Goal: Task Accomplishment & Management: Complete application form

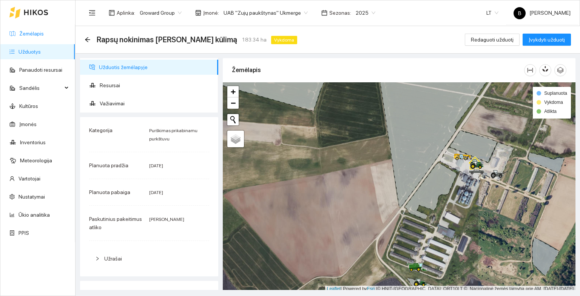
scroll to position [2, 0]
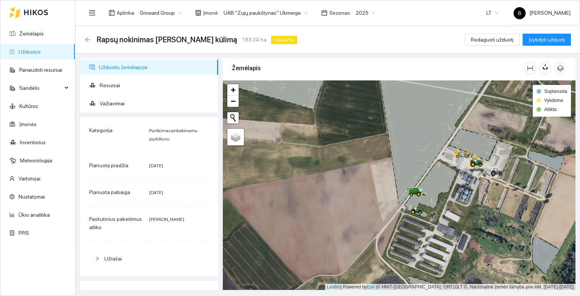
click at [85, 39] on icon "arrow-left" at bounding box center [87, 39] width 5 height 5
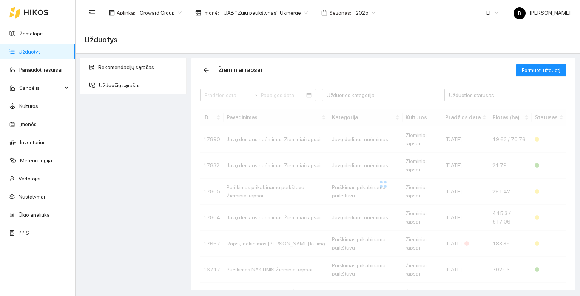
click at [356, 12] on span "2025" at bounding box center [366, 12] width 20 height 11
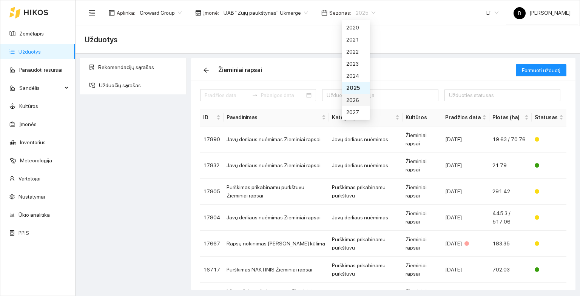
click at [354, 100] on div "2026" at bounding box center [355, 100] width 19 height 8
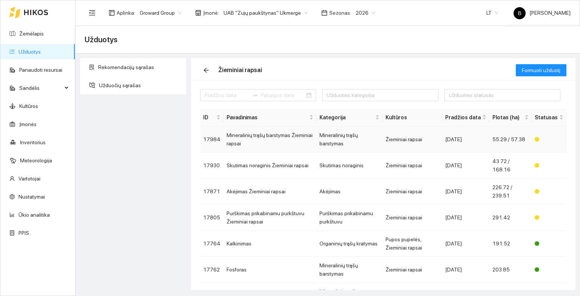
click at [248, 140] on td "Mineralinių trąšų barstymas Žieminiai rapsai" at bounding box center [270, 140] width 93 height 26
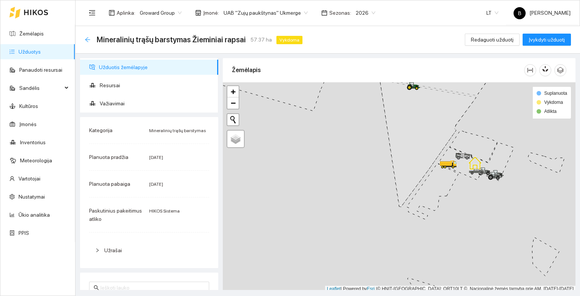
click at [86, 39] on icon "arrow-left" at bounding box center [87, 39] width 5 height 5
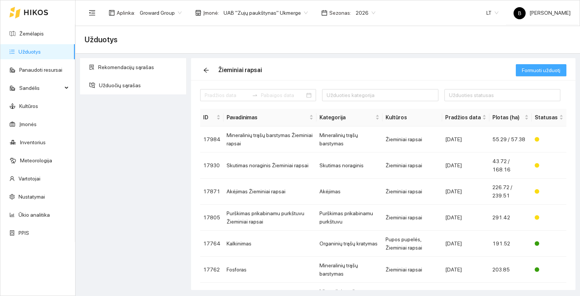
click at [542, 69] on span "Formuoti užduotį" at bounding box center [541, 70] width 39 height 8
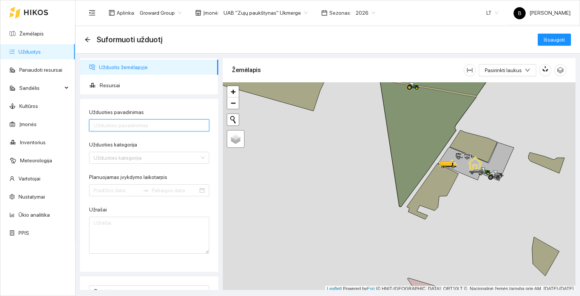
click at [155, 125] on input "Užduoties pavadinimas" at bounding box center [149, 125] width 120 height 12
click at [197, 157] on div "Užduoties kategorija" at bounding box center [149, 158] width 120 height 12
type input "[PERSON_NAME],[PERSON_NAME]"
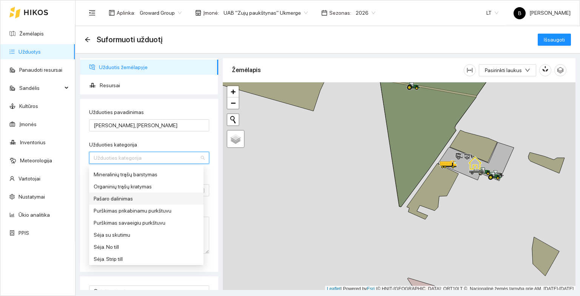
scroll to position [302, 0]
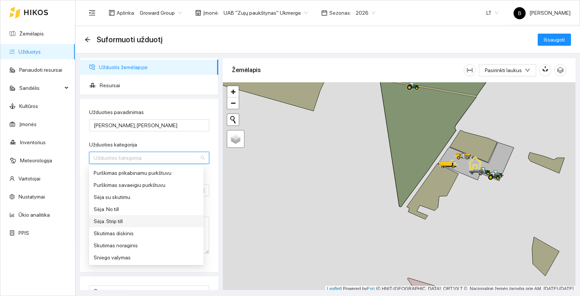
click at [134, 221] on div "Sėja. Strip till" at bounding box center [146, 221] width 105 height 8
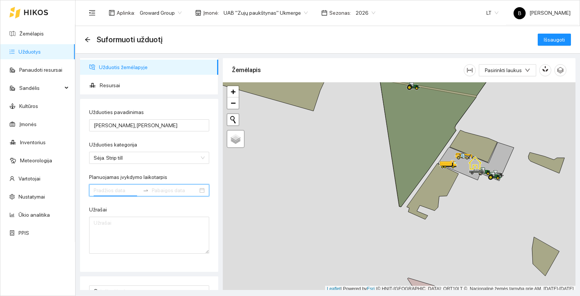
click at [116, 192] on input "Planuojamas įvykdymo laikotarpis" at bounding box center [117, 190] width 46 height 8
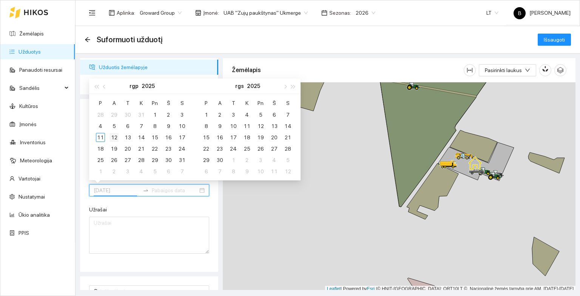
type input "[DATE]"
click at [114, 137] on div "12" at bounding box center [114, 137] width 9 height 9
type input "[DATE]"
click at [180, 160] on div "31" at bounding box center [182, 160] width 9 height 9
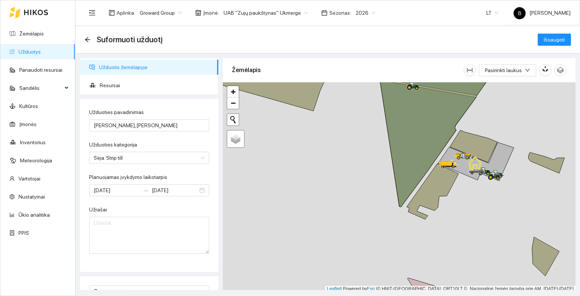
click at [210, 209] on div "Užduoties pavadinimas Sėja Ž,Rapsai Ukmergė Užduoties kategorija Sėja. Strip ti…" at bounding box center [149, 185] width 138 height 173
click at [511, 70] on span "Pasirinkti laukus" at bounding box center [503, 70] width 37 height 8
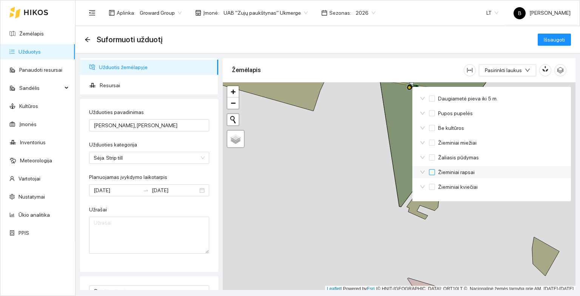
click at [432, 173] on input "Žieminiai rapsai" at bounding box center [432, 172] width 6 height 6
checkbox input "true"
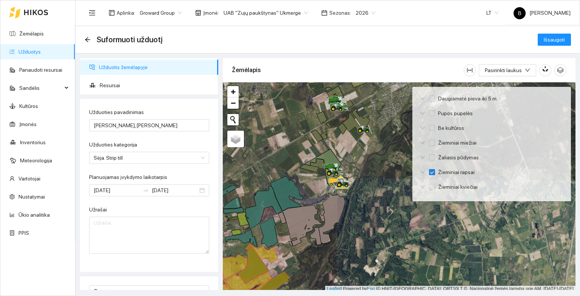
scroll to position [2, 0]
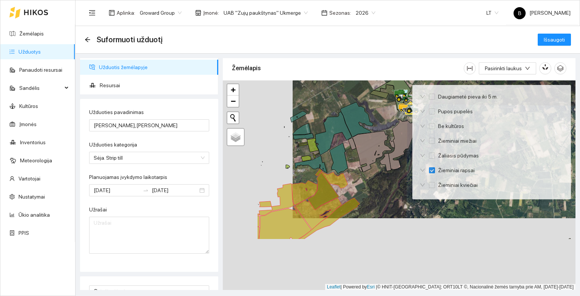
drag, startPoint x: 331, startPoint y: 259, endPoint x: 404, endPoint y: 168, distance: 116.1
click at [404, 168] on div at bounding box center [399, 185] width 353 height 210
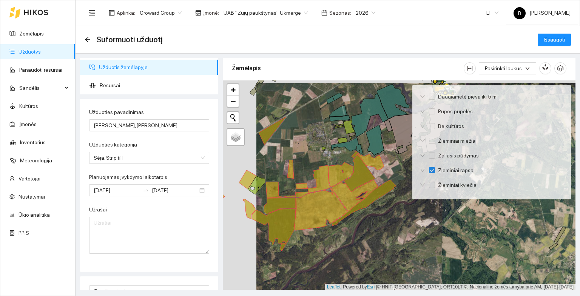
drag, startPoint x: 279, startPoint y: 117, endPoint x: 319, endPoint y: 113, distance: 40.6
click at [319, 113] on div at bounding box center [399, 185] width 353 height 210
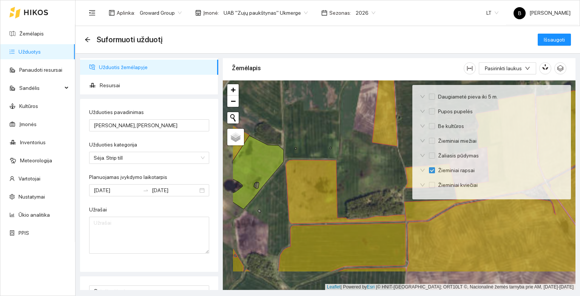
drag, startPoint x: 276, startPoint y: 165, endPoint x: 329, endPoint y: 125, distance: 66.0
click at [329, 125] on div at bounding box center [399, 185] width 353 height 210
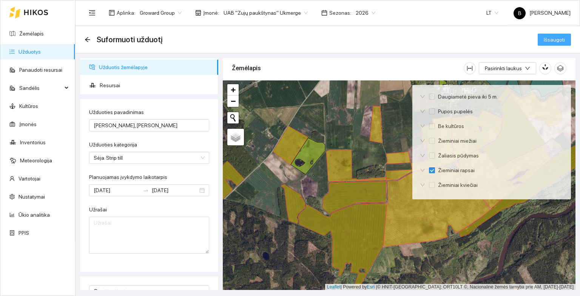
click at [553, 41] on span "Išsaugoti" at bounding box center [554, 40] width 21 height 8
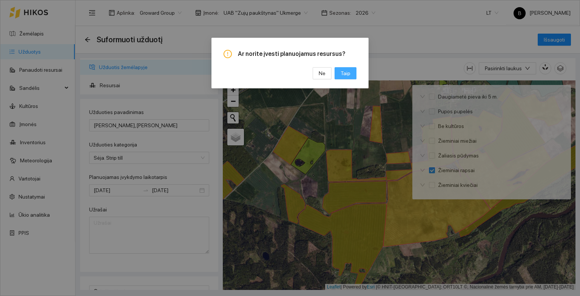
click at [349, 73] on span "Taip" at bounding box center [346, 73] width 10 height 8
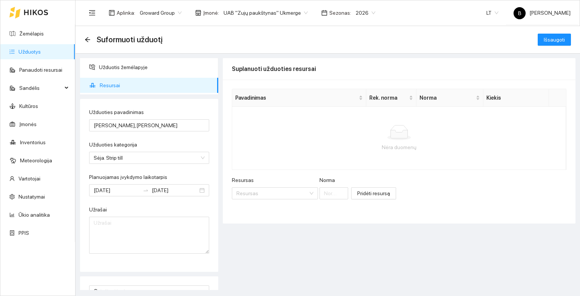
click at [109, 83] on span "Resursai" at bounding box center [156, 85] width 113 height 15
click at [264, 194] on input "Resursas" at bounding box center [272, 193] width 72 height 11
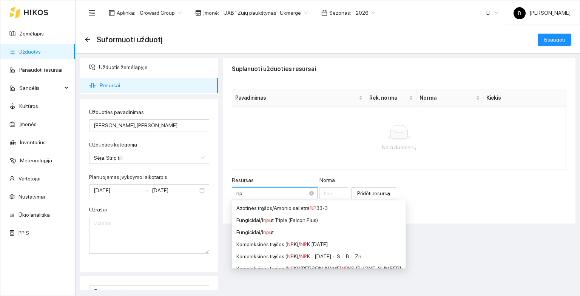
type input "npk"
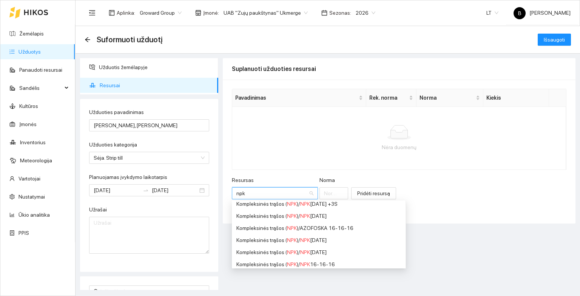
scroll to position [151, 0]
click at [309, 251] on span "NPK" at bounding box center [305, 250] width 10 height 6
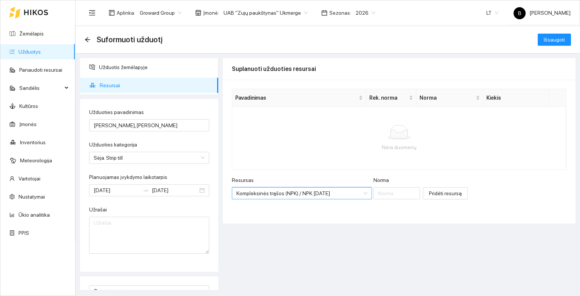
scroll to position [139, 0]
click at [375, 195] on input "Norma" at bounding box center [397, 193] width 47 height 12
type input "50"
click at [435, 196] on span "Pridėti resursą" at bounding box center [445, 193] width 33 height 8
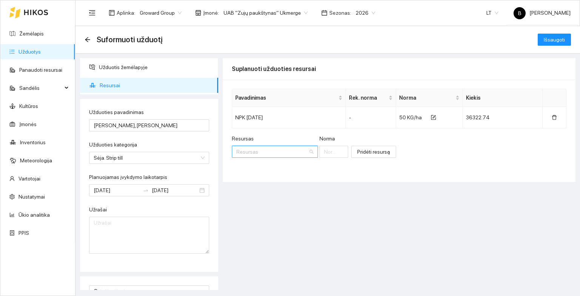
click at [275, 151] on input "Resursas" at bounding box center [272, 151] width 72 height 11
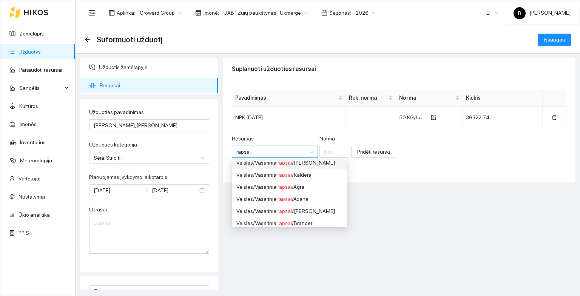
scroll to position [113, 0]
type input "rapsai"
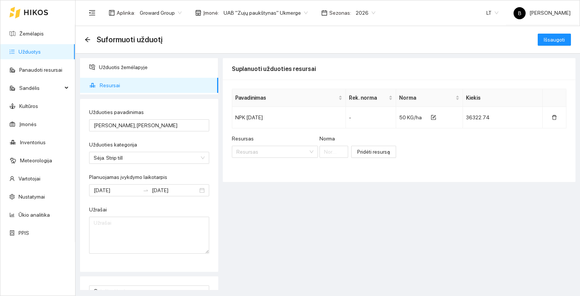
scroll to position [261, 0]
click at [431, 229] on div "Suplanuoti užduoties resursai Pavadinimas Rek. [PERSON_NAME] [PERSON_NAME] Kiek…" at bounding box center [399, 174] width 353 height 232
click at [108, 126] on input "[PERSON_NAME],[PERSON_NAME]" at bounding box center [149, 125] width 120 height 12
type input "[PERSON_NAME]Rapsai Ukmergė"
click at [244, 208] on div "Suplanuoti užduoties resursai Pavadinimas Rek. [PERSON_NAME] [PERSON_NAME] Kiek…" at bounding box center [399, 174] width 353 height 232
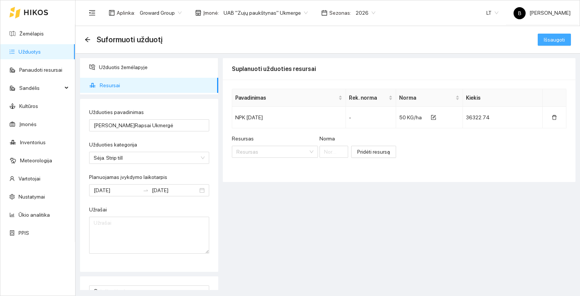
click at [556, 41] on span "Išsaugoti" at bounding box center [554, 40] width 21 height 8
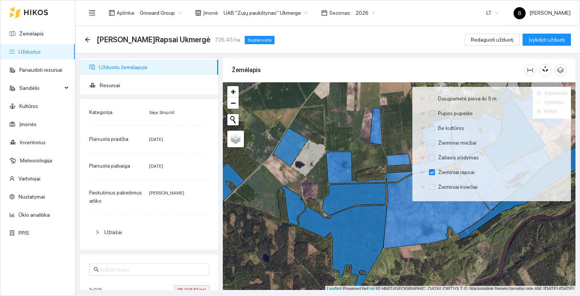
click at [303, 42] on div "[PERSON_NAME]Rapsai Ukmergė 726.45 ha Suplanuota Redaguoti užduotį Įvykdyti užd…" at bounding box center [328, 39] width 487 height 15
click at [545, 69] on icon "button" at bounding box center [545, 68] width 7 height 7
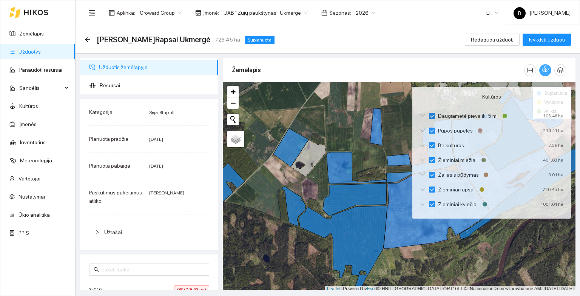
click at [543, 70] on icon "button" at bounding box center [545, 68] width 7 height 7
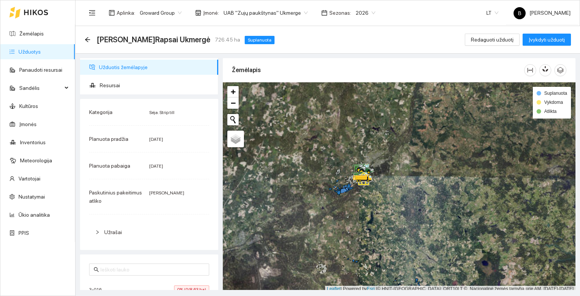
scroll to position [2, 0]
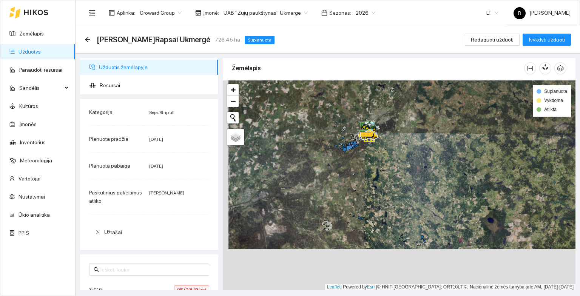
drag, startPoint x: 377, startPoint y: 201, endPoint x: 377, endPoint y: 190, distance: 10.6
click at [377, 190] on div at bounding box center [399, 185] width 353 height 210
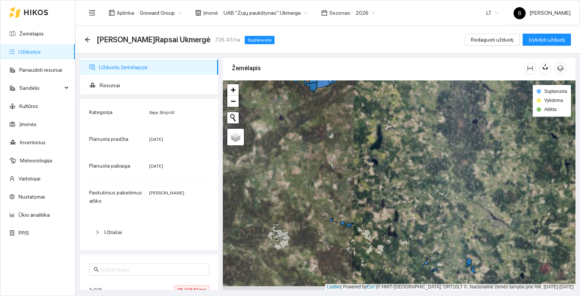
drag, startPoint x: 398, startPoint y: 218, endPoint x: 387, endPoint y: 173, distance: 46.8
click at [387, 173] on div at bounding box center [399, 185] width 353 height 210
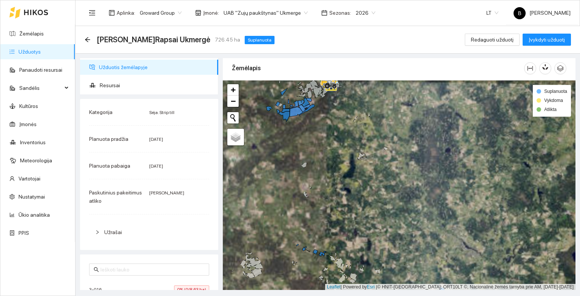
drag, startPoint x: 312, startPoint y: 125, endPoint x: 361, endPoint y: 205, distance: 94.3
click at [361, 205] on div at bounding box center [399, 185] width 353 height 210
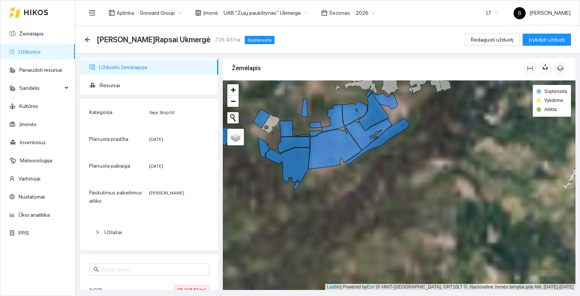
drag, startPoint x: 338, startPoint y: 191, endPoint x: 349, endPoint y: 228, distance: 38.8
click at [349, 228] on div at bounding box center [399, 185] width 353 height 210
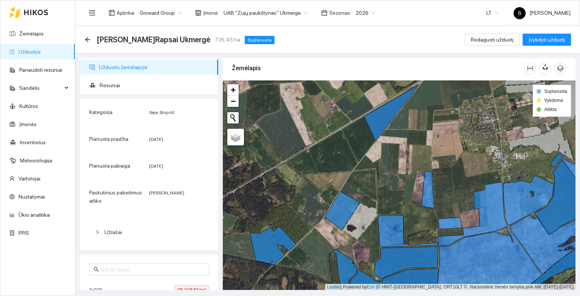
click at [362, 218] on icon at bounding box center [360, 221] width 34 height 37
click at [364, 213] on icon at bounding box center [360, 221] width 34 height 37
click at [21, 33] on link "Žemėlapis" at bounding box center [31, 34] width 25 height 6
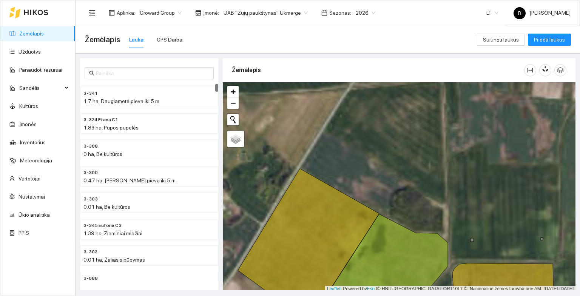
scroll to position [2, 0]
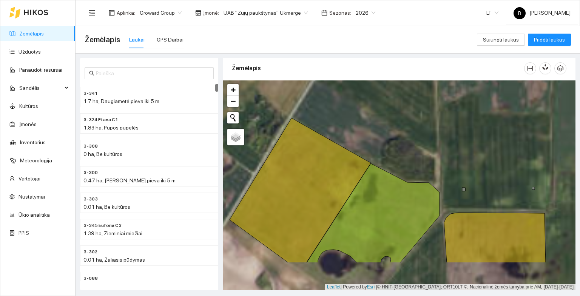
drag, startPoint x: 397, startPoint y: 195, endPoint x: 369, endPoint y: 92, distance: 106.6
click at [369, 92] on div at bounding box center [399, 185] width 353 height 210
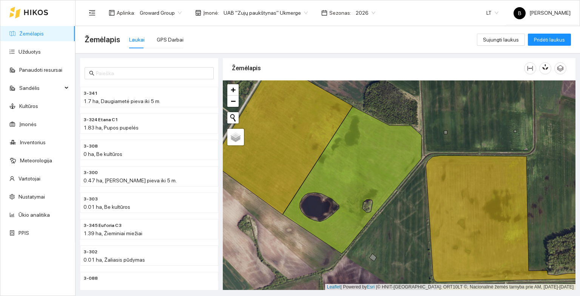
click at [364, 14] on span "2026" at bounding box center [366, 12] width 20 height 11
click at [355, 89] on div "2025" at bounding box center [355, 88] width 19 height 8
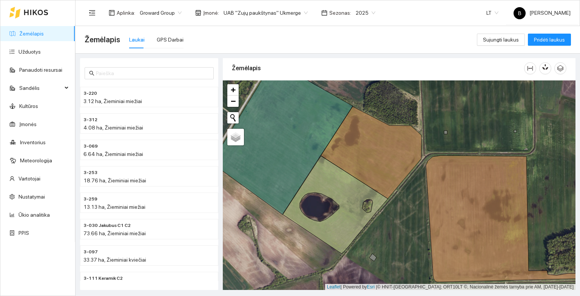
click at [362, 12] on span "2025" at bounding box center [366, 12] width 20 height 11
click at [352, 99] on div "2026" at bounding box center [355, 100] width 19 height 8
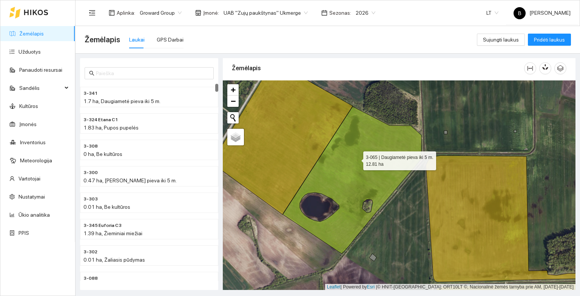
click at [357, 159] on icon at bounding box center [352, 180] width 139 height 147
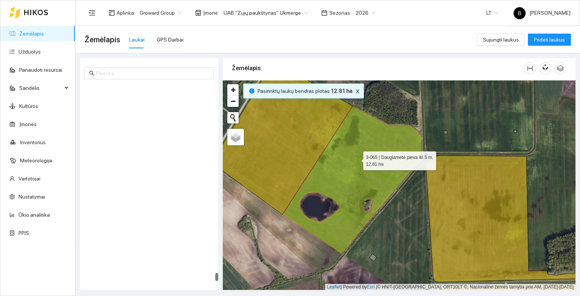
scroll to position [4549, 0]
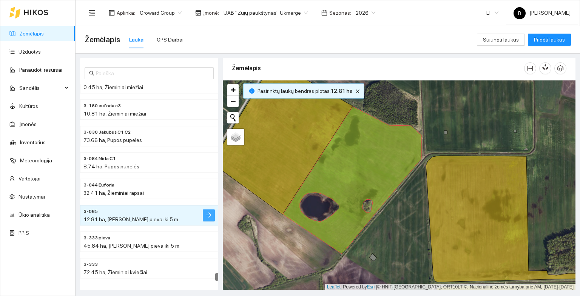
click at [212, 215] on icon "arrow-right" at bounding box center [209, 215] width 6 height 6
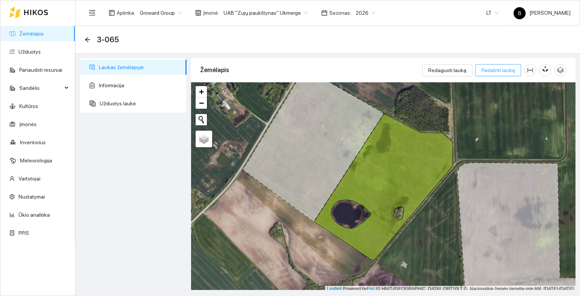
click at [500, 70] on span "Padalinti lauką" at bounding box center [499, 70] width 34 height 8
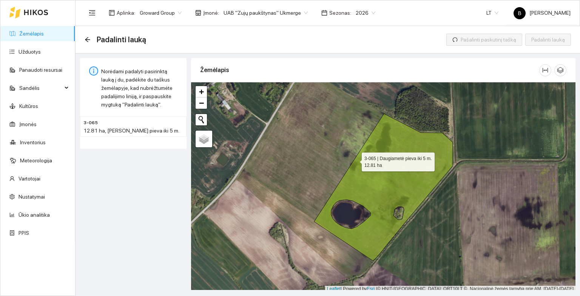
scroll to position [2, 0]
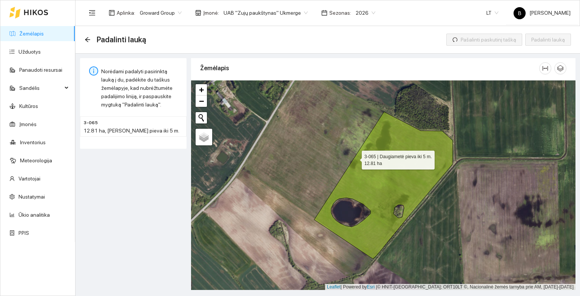
click at [355, 160] on icon at bounding box center [383, 185] width 139 height 147
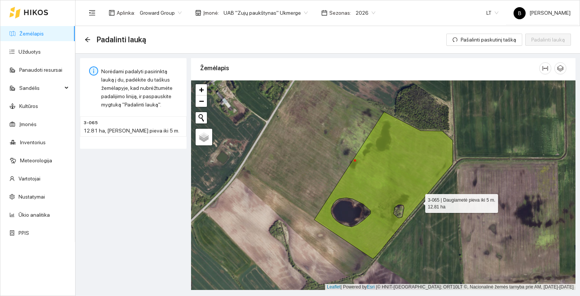
click at [419, 201] on icon at bounding box center [383, 185] width 139 height 147
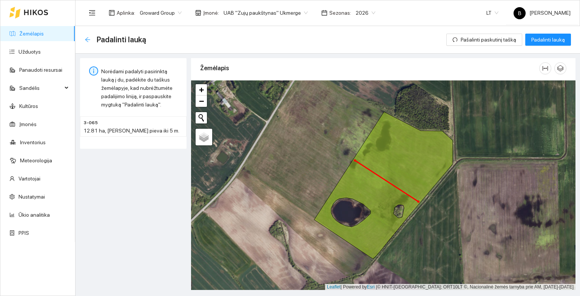
click at [86, 39] on icon "arrow-left" at bounding box center [87, 39] width 5 height 5
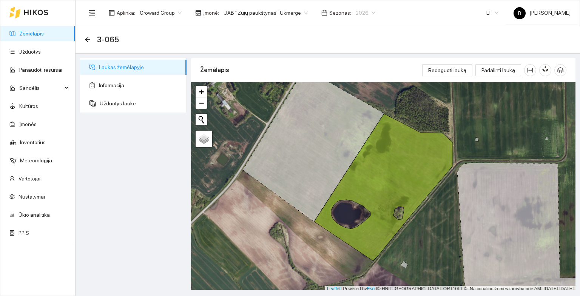
click at [363, 12] on span "2026" at bounding box center [366, 12] width 20 height 11
click at [354, 86] on div "2025" at bounding box center [355, 88] width 19 height 8
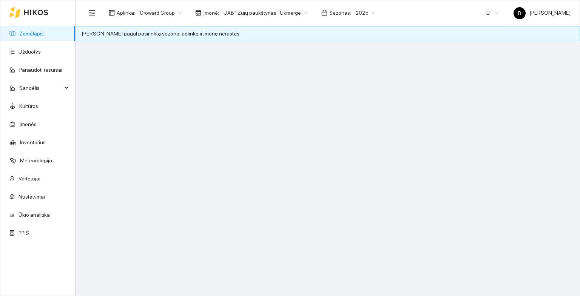
click at [360, 11] on span "2025" at bounding box center [366, 12] width 20 height 11
click at [360, 85] on div "2025" at bounding box center [356, 88] width 28 height 12
drag, startPoint x: 358, startPoint y: 13, endPoint x: 361, endPoint y: 16, distance: 4.0
click at [359, 13] on span "2025" at bounding box center [366, 12] width 20 height 11
click at [351, 100] on div "2026" at bounding box center [355, 100] width 19 height 8
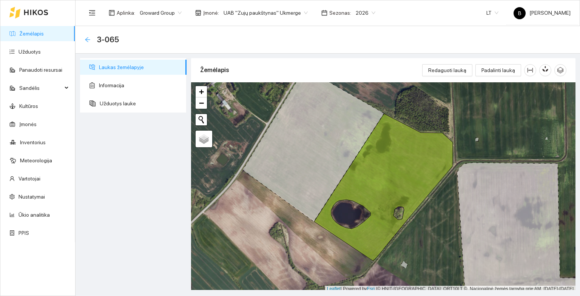
click at [86, 39] on icon "arrow-left" at bounding box center [88, 40] width 6 height 6
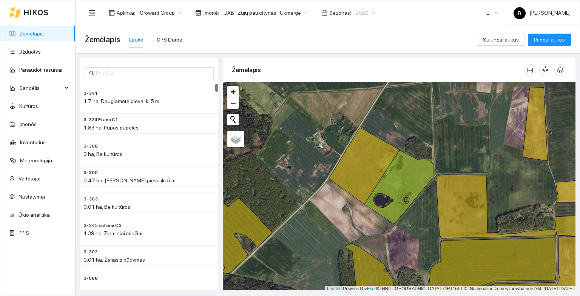
click at [363, 12] on span "2026" at bounding box center [366, 12] width 20 height 11
click at [351, 84] on div "2025" at bounding box center [355, 88] width 19 height 8
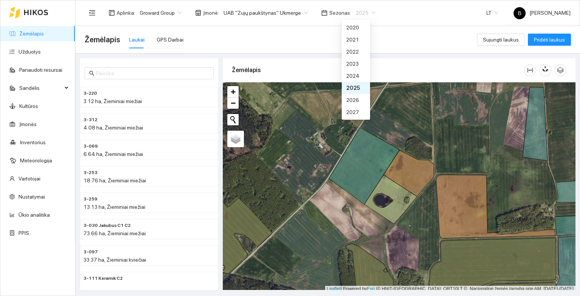
click at [364, 11] on span "2025" at bounding box center [366, 12] width 20 height 11
click at [355, 99] on div "2026" at bounding box center [355, 100] width 19 height 8
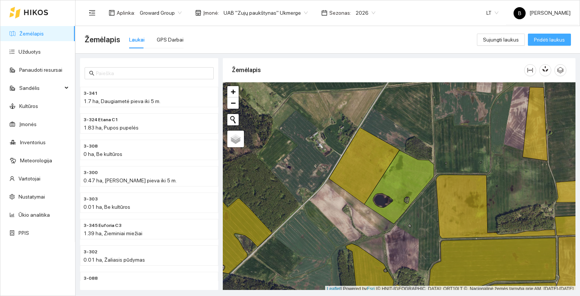
click at [548, 41] on span "Pridėti laukus" at bounding box center [549, 40] width 31 height 8
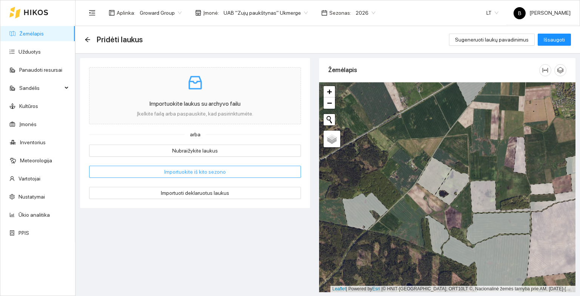
click at [223, 174] on button "Importuokite iš kito sezono" at bounding box center [195, 172] width 212 height 12
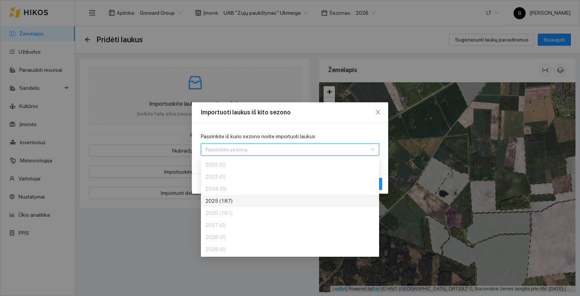
click at [366, 151] on input "Pasirinkite iš kurio sezono norite importuoti laukus" at bounding box center [287, 149] width 164 height 11
click at [213, 201] on div "2025 (187)" at bounding box center [261, 201] width 113 height 8
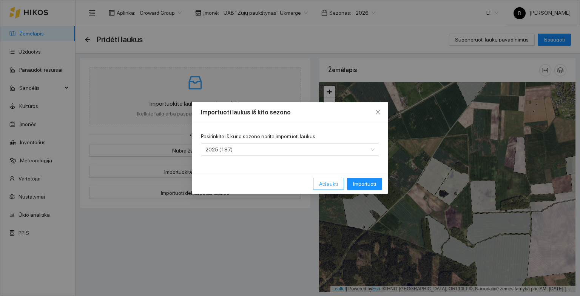
click at [334, 184] on span "Atšaukti" at bounding box center [328, 184] width 19 height 8
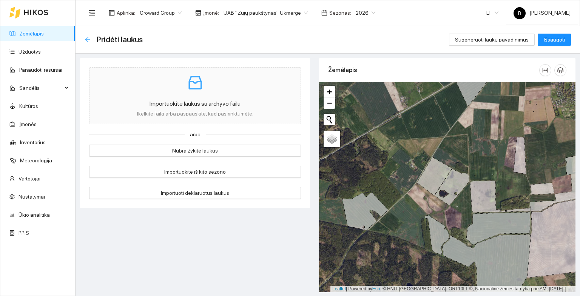
click at [88, 39] on icon "arrow-left" at bounding box center [88, 40] width 6 height 6
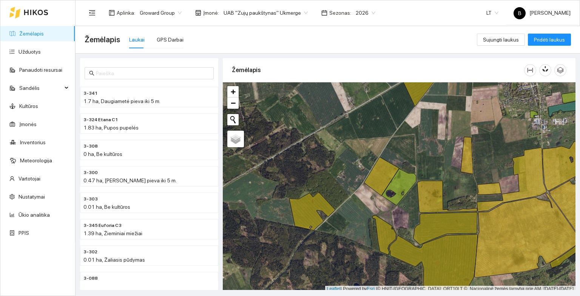
click at [365, 13] on span "2026" at bounding box center [366, 12] width 20 height 11
click at [354, 86] on div "2025" at bounding box center [355, 88] width 19 height 8
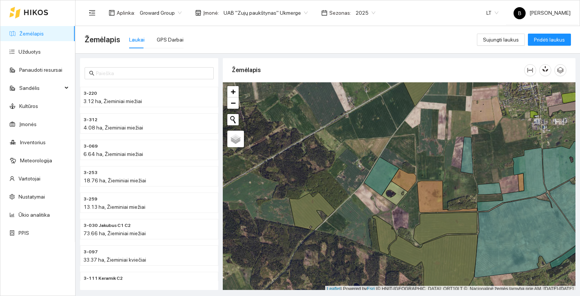
click at [363, 11] on span "2025" at bounding box center [366, 12] width 20 height 11
click at [355, 101] on div "2026" at bounding box center [355, 100] width 19 height 8
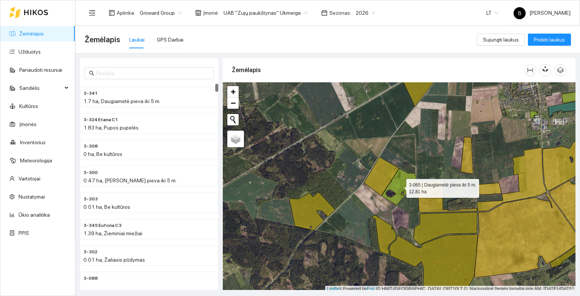
click at [402, 182] on icon at bounding box center [399, 187] width 34 height 37
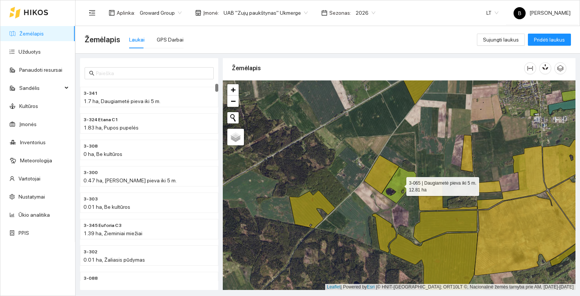
scroll to position [4549, 0]
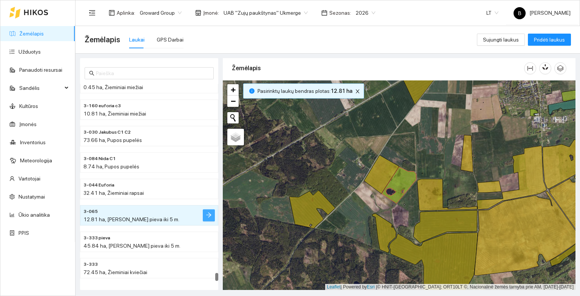
click at [209, 215] on icon "arrow-right" at bounding box center [209, 215] width 6 height 6
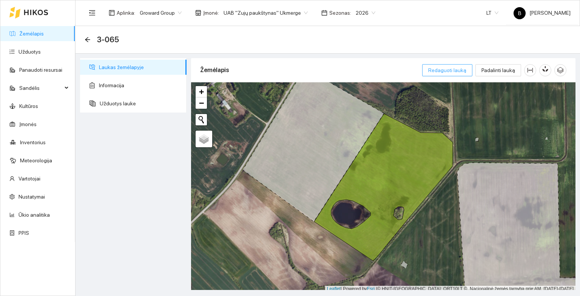
click at [450, 68] on span "Redaguoti lauką" at bounding box center [447, 70] width 38 height 8
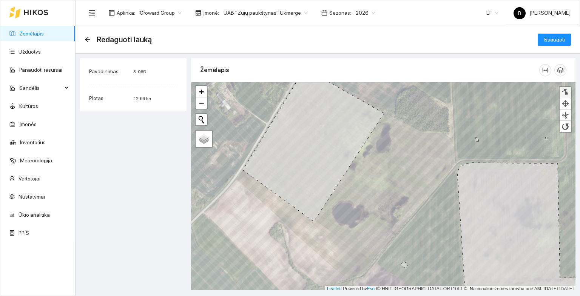
click at [567, 92] on div at bounding box center [566, 92] width 8 height 7
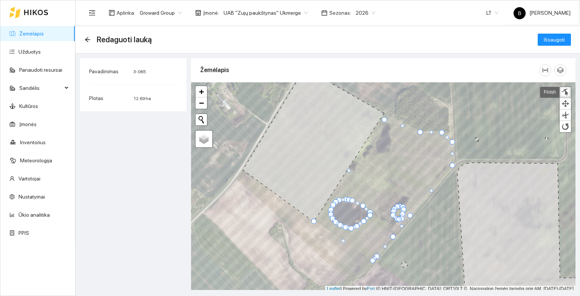
scroll to position [2, 0]
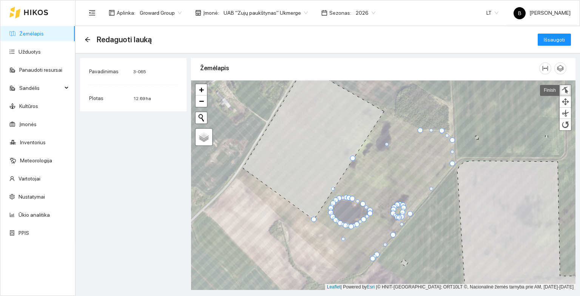
drag, startPoint x: 383, startPoint y: 113, endPoint x: 352, endPoint y: 160, distance: 56.2
click at [352, 160] on div at bounding box center [352, 158] width 5 height 5
drag, startPoint x: 452, startPoint y: 162, endPoint x: 422, endPoint y: 197, distance: 46.1
click at [422, 198] on div at bounding box center [422, 199] width 5 height 5
click at [357, 156] on div at bounding box center [354, 155] width 5 height 5
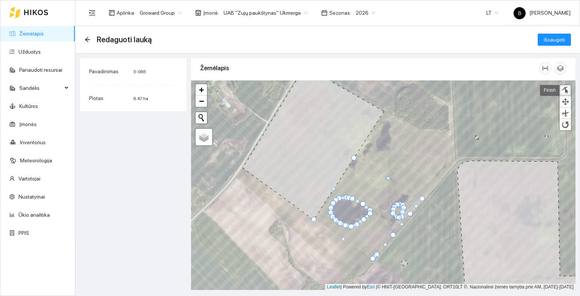
click at [354, 157] on div at bounding box center [353, 157] width 5 height 5
click at [421, 200] on div at bounding box center [421, 201] width 5 height 5
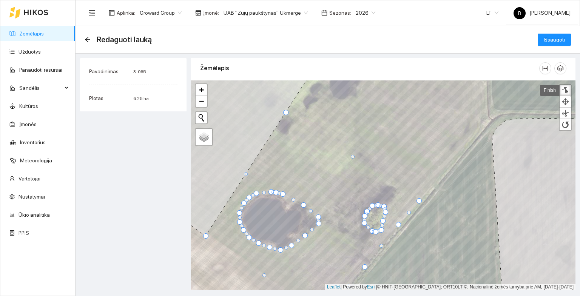
click at [420, 201] on div at bounding box center [419, 200] width 5 height 5
drag, startPoint x: 420, startPoint y: 200, endPoint x: 418, endPoint y: 204, distance: 4.1
click at [418, 204] on div at bounding box center [417, 204] width 5 height 5
drag, startPoint x: 286, startPoint y: 110, endPoint x: 280, endPoint y: 116, distance: 8.0
click at [280, 116] on div at bounding box center [280, 118] width 5 height 5
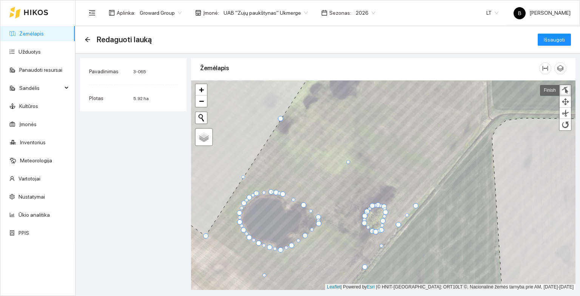
click at [415, 205] on div at bounding box center [415, 205] width 5 height 5
click at [280, 120] on div at bounding box center [280, 119] width 5 height 5
click at [280, 121] on div at bounding box center [280, 121] width 5 height 5
click at [281, 120] on div at bounding box center [281, 119] width 5 height 5
click at [414, 207] on div at bounding box center [414, 206] width 5 height 5
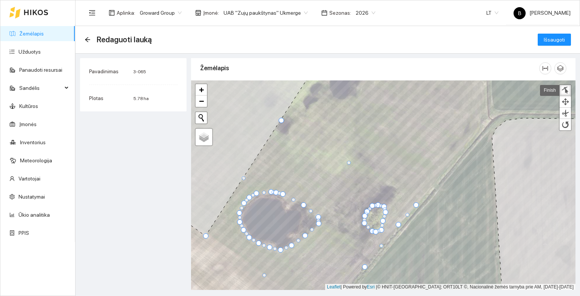
click at [416, 205] on div at bounding box center [416, 204] width 5 height 5
click at [414, 206] on div at bounding box center [415, 206] width 5 height 5
click at [554, 42] on span "Išsaugoti" at bounding box center [554, 40] width 21 height 8
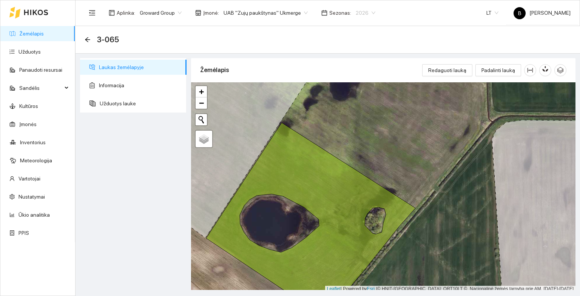
click at [366, 12] on span "2026" at bounding box center [366, 12] width 20 height 11
click at [354, 90] on div "2025" at bounding box center [355, 88] width 19 height 8
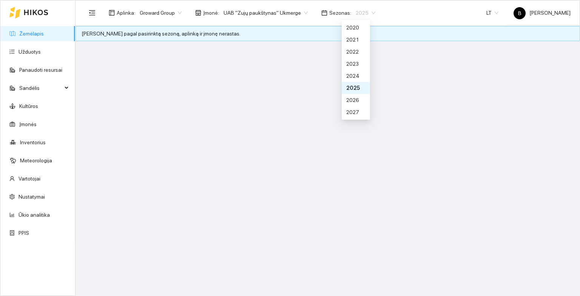
click at [362, 10] on span "2025" at bounding box center [366, 12] width 20 height 11
click at [355, 102] on div "2026" at bounding box center [355, 100] width 19 height 8
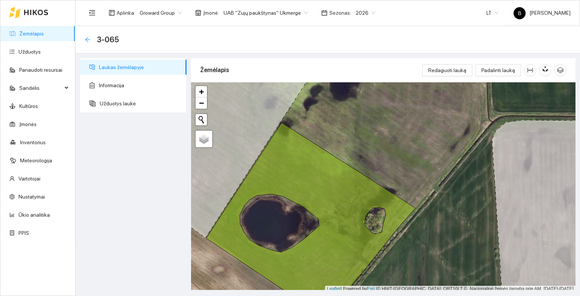
click at [86, 39] on icon "arrow-left" at bounding box center [87, 39] width 5 height 5
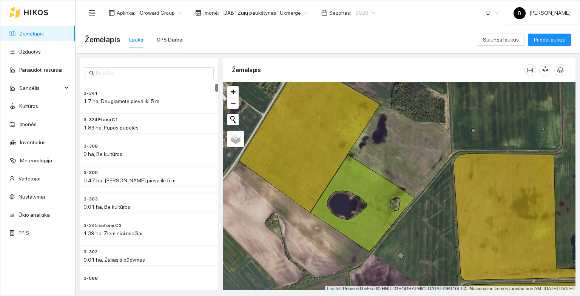
click at [358, 12] on span "2026" at bounding box center [366, 12] width 20 height 11
click at [351, 89] on div "2025" at bounding box center [355, 88] width 19 height 8
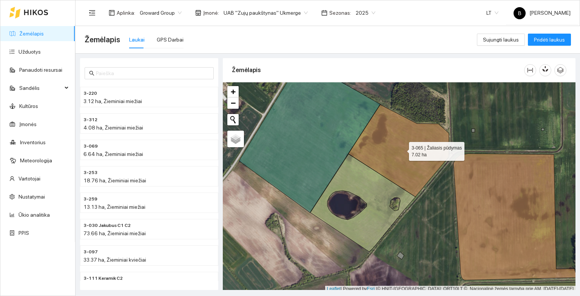
scroll to position [2, 0]
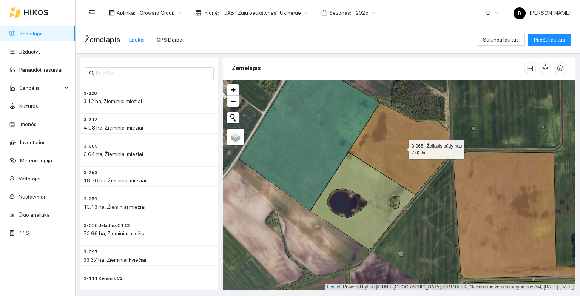
click at [398, 156] on icon at bounding box center [399, 149] width 100 height 92
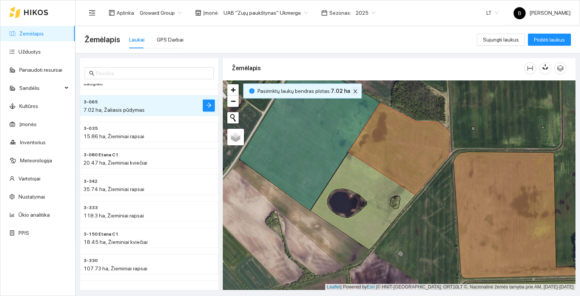
click at [353, 93] on icon "close" at bounding box center [355, 91] width 5 height 5
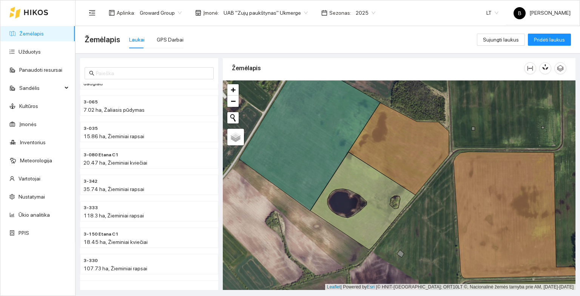
click at [364, 13] on span "2025" at bounding box center [366, 12] width 20 height 11
click at [355, 101] on div "2026" at bounding box center [355, 100] width 19 height 8
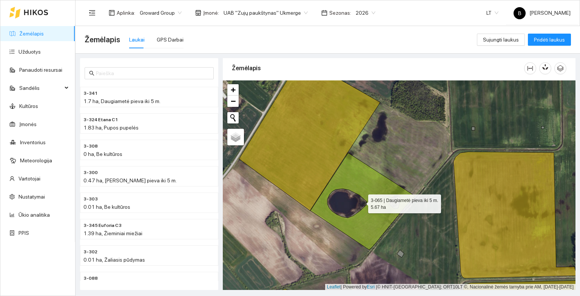
click at [372, 185] on icon at bounding box center [362, 201] width 105 height 97
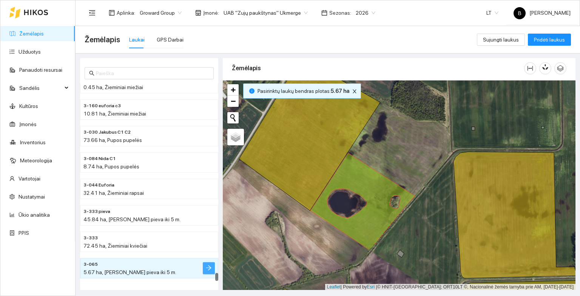
click at [208, 265] on icon "arrow-right" at bounding box center [209, 268] width 6 height 6
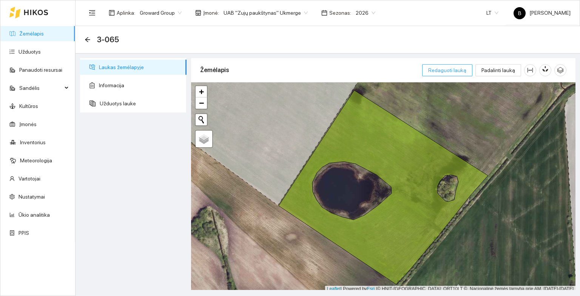
click at [445, 72] on span "Redaguoti lauką" at bounding box center [447, 70] width 38 height 8
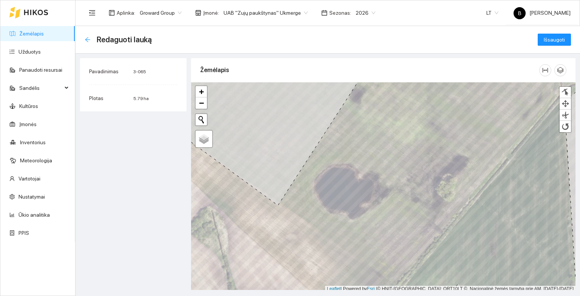
click at [88, 40] on icon "arrow-left" at bounding box center [88, 40] width 6 height 6
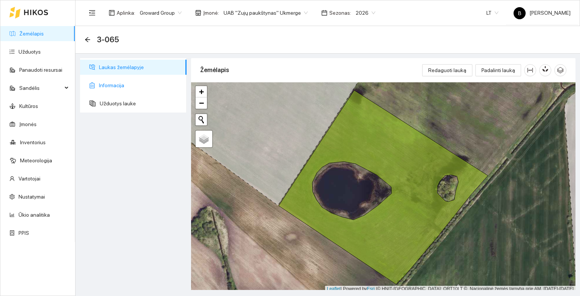
click at [113, 83] on span "Informacija" at bounding box center [140, 85] width 82 height 15
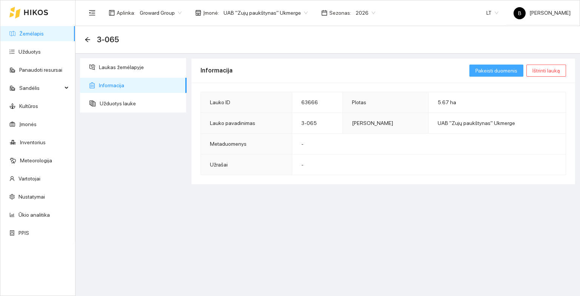
click at [505, 70] on span "Pakeisti duomenis" at bounding box center [497, 70] width 42 height 8
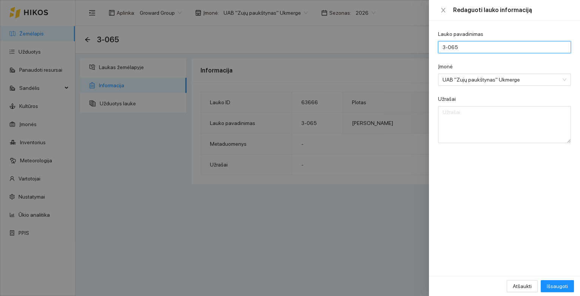
click at [467, 45] on input "3-065" at bounding box center [504, 47] width 133 height 12
type input "3-0651"
click at [563, 288] on span "Išsaugoti" at bounding box center [557, 286] width 21 height 8
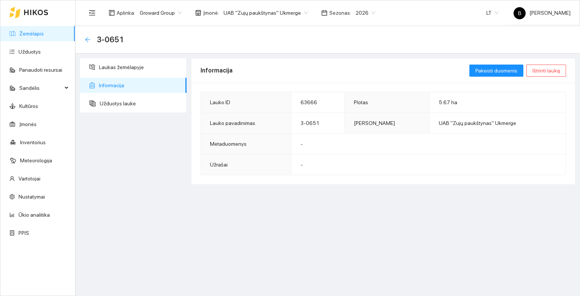
click at [85, 38] on icon "arrow-left" at bounding box center [88, 40] width 6 height 6
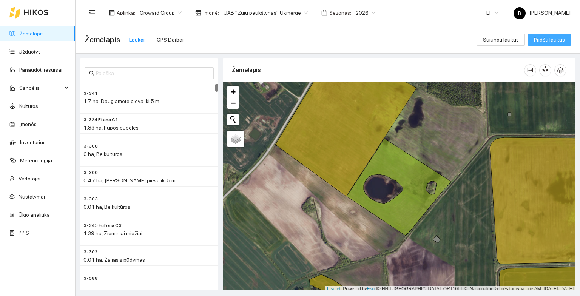
click at [550, 39] on span "Pridėti laukus" at bounding box center [549, 40] width 31 height 8
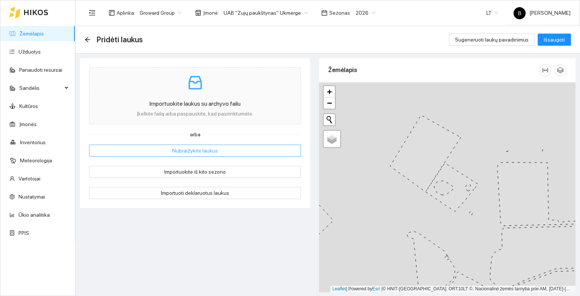
click at [173, 151] on span "Nubraižykite laukus" at bounding box center [195, 151] width 46 height 8
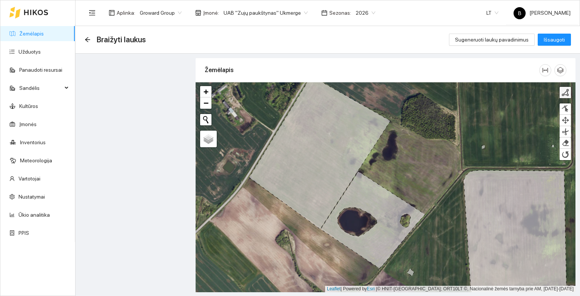
click at [565, 93] on div at bounding box center [566, 93] width 8 height 8
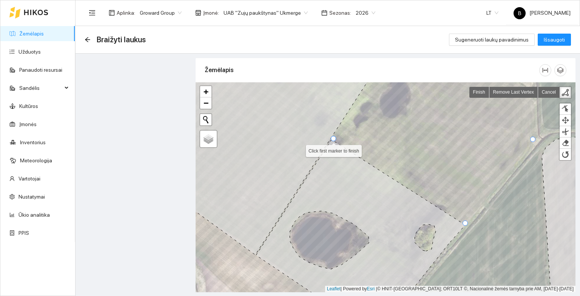
click at [332, 139] on div at bounding box center [333, 138] width 5 height 5
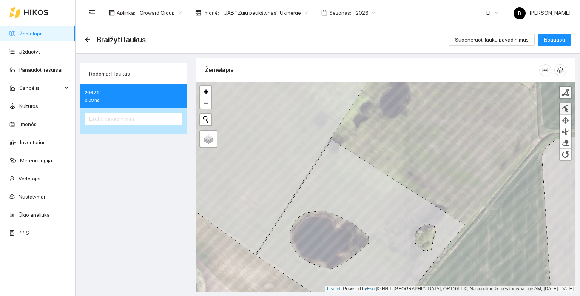
click at [566, 107] on div at bounding box center [566, 108] width 8 height 7
click at [331, 139] on div at bounding box center [331, 138] width 5 height 5
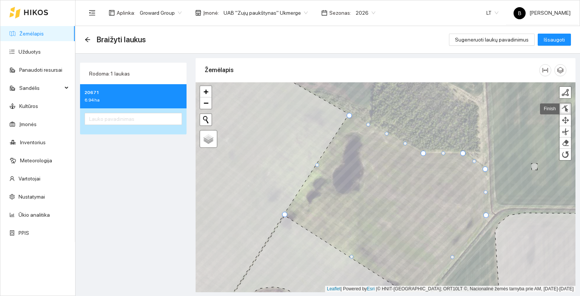
click at [387, 133] on div at bounding box center [387, 134] width 4 height 4
click at [444, 151] on div at bounding box center [444, 152] width 4 height 4
drag, startPoint x: 464, startPoint y: 153, endPoint x: 468, endPoint y: 154, distance: 4.1
click at [466, 154] on div at bounding box center [465, 153] width 5 height 5
click at [483, 167] on div at bounding box center [483, 166] width 5 height 5
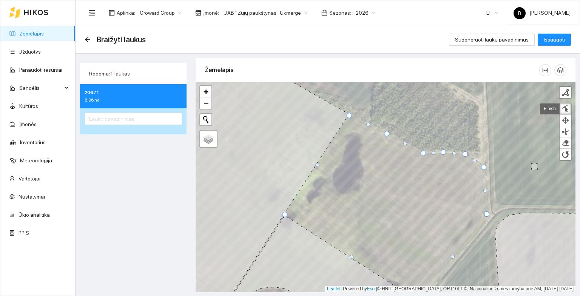
click at [486, 214] on div at bounding box center [486, 214] width 5 height 5
drag, startPoint x: 454, startPoint y: 257, endPoint x: 477, endPoint y: 230, distance: 34.8
click at [477, 230] on div at bounding box center [476, 231] width 4 height 4
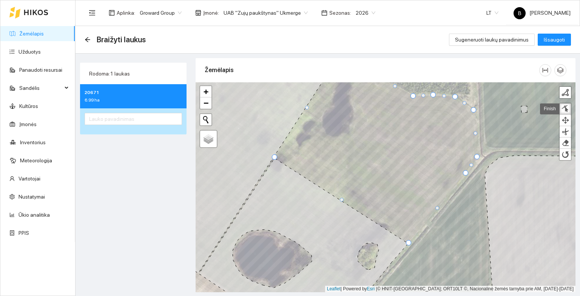
click at [409, 242] on div at bounding box center [408, 242] width 5 height 5
click at [551, 41] on span "Išsaugoti" at bounding box center [554, 40] width 21 height 8
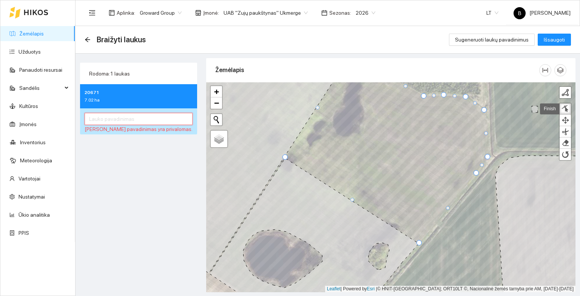
click at [105, 119] on input "text" at bounding box center [139, 119] width 108 height 12
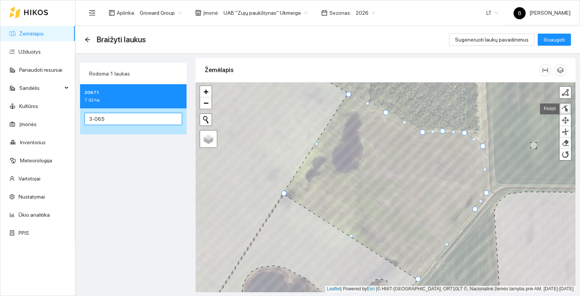
type input "3-065"
click at [141, 189] on div "Rodoma: 1 laukas 20671 7.02 ha 3-065" at bounding box center [133, 174] width 111 height 232
click at [551, 38] on span "Išsaugoti" at bounding box center [554, 40] width 21 height 8
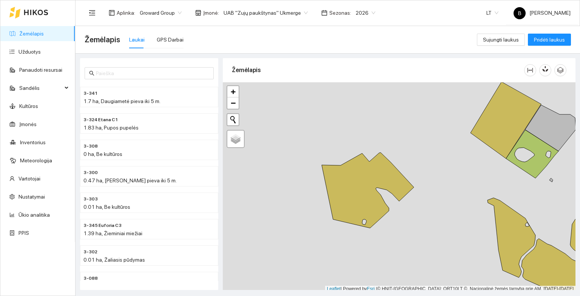
scroll to position [2, 0]
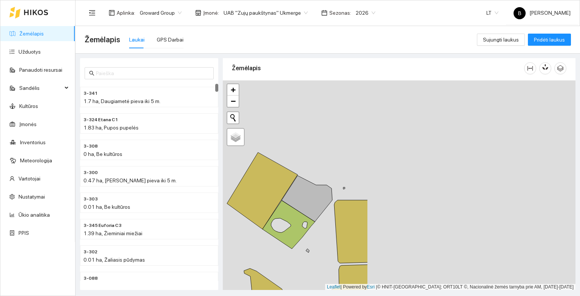
drag, startPoint x: 435, startPoint y: 109, endPoint x: 177, endPoint y: 186, distance: 269.5
click at [177, 186] on div "3-341 1.7 ha, Daugiametė pieva iki 5 m. 3-324 Etana C1 1.83 ha, Pupos pupelės 3…" at bounding box center [325, 172] width 505 height 236
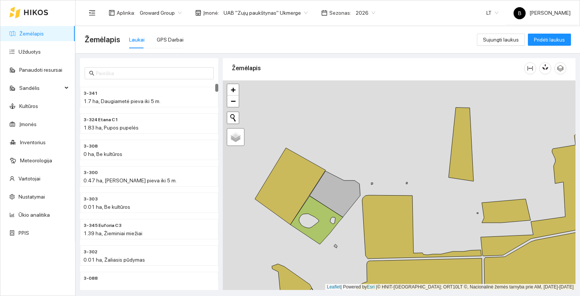
drag, startPoint x: 349, startPoint y: 141, endPoint x: 366, endPoint y: 123, distance: 24.8
click at [370, 124] on div at bounding box center [399, 185] width 353 height 210
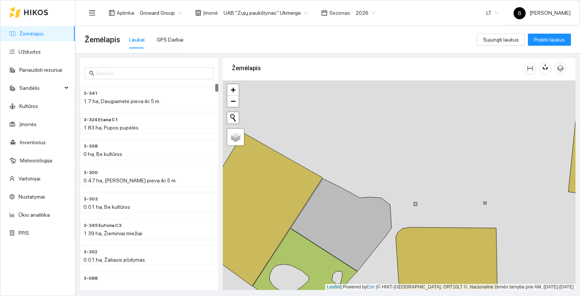
drag, startPoint x: 363, startPoint y: 161, endPoint x: 372, endPoint y: 107, distance: 55.1
click at [372, 107] on div at bounding box center [399, 185] width 353 height 210
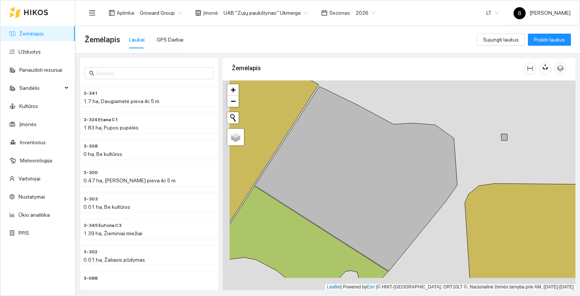
drag, startPoint x: 380, startPoint y: 125, endPoint x: 403, endPoint y: 100, distance: 33.4
click at [422, 92] on div at bounding box center [399, 185] width 353 height 210
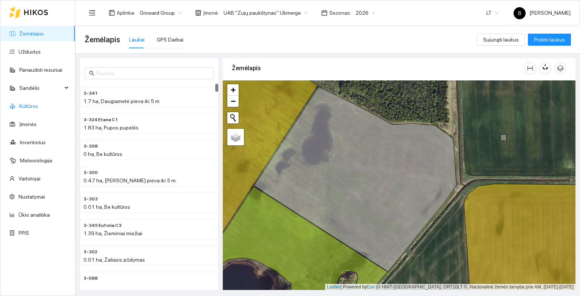
click at [27, 106] on link "Kultūros" at bounding box center [28, 106] width 19 height 6
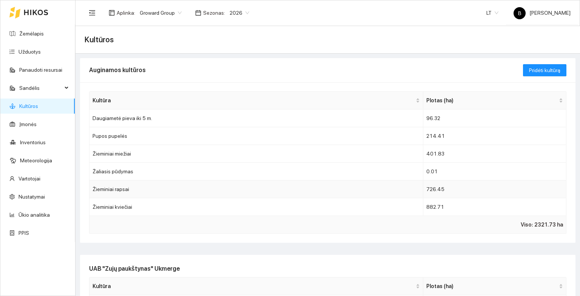
click at [134, 192] on td "Žieminiai rapsai" at bounding box center [257, 190] width 334 height 18
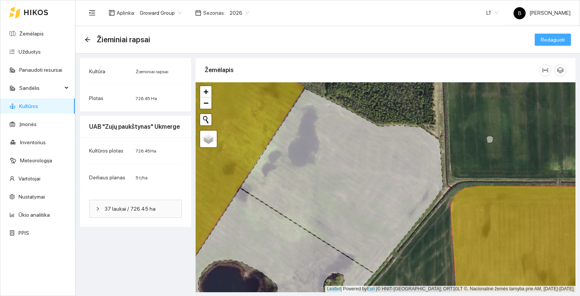
click at [554, 41] on span "Redaguoti" at bounding box center [553, 40] width 24 height 8
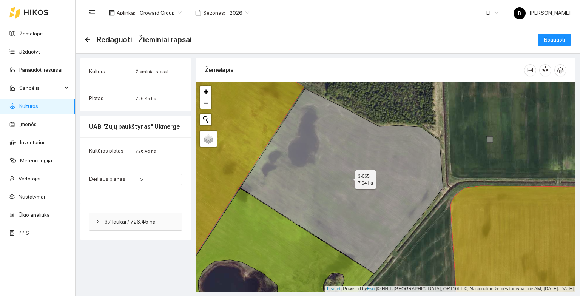
click at [342, 183] on icon at bounding box center [342, 181] width 202 height 185
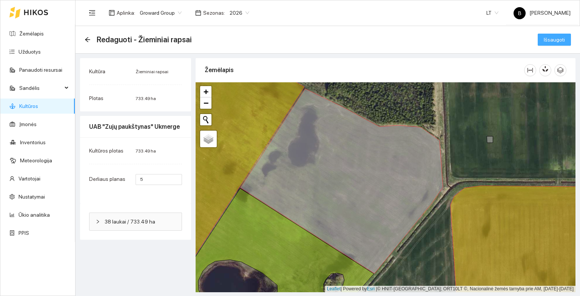
click at [554, 37] on span "Išsaugoti" at bounding box center [554, 40] width 21 height 8
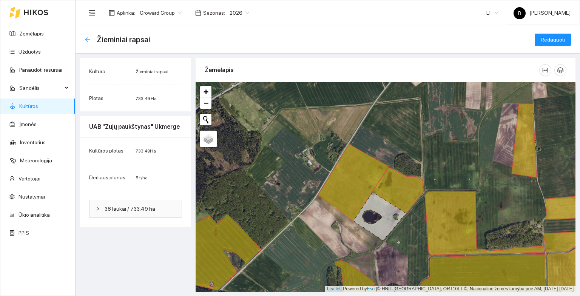
click at [88, 37] on icon "arrow-left" at bounding box center [87, 39] width 5 height 5
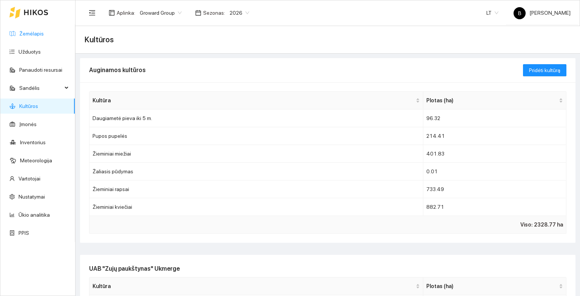
click at [28, 32] on link "Žemėlapis" at bounding box center [31, 34] width 25 height 6
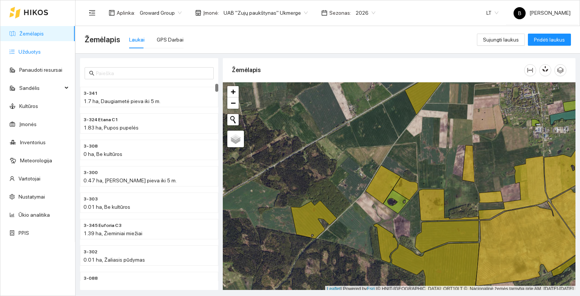
click at [20, 49] on link "Užduotys" at bounding box center [30, 52] width 22 height 6
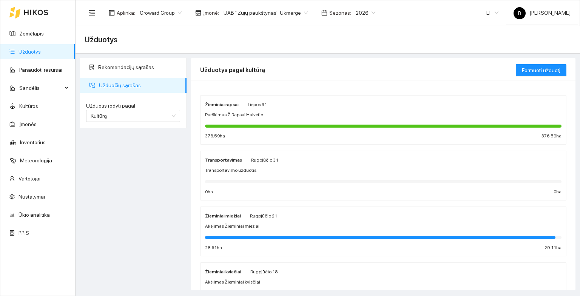
click at [327, 120] on div "Žieminiai rapsai Liepos 31 Purškimas Ž.Rapsai Halvetic 376.59 ha 376.59 ha" at bounding box center [383, 120] width 357 height 40
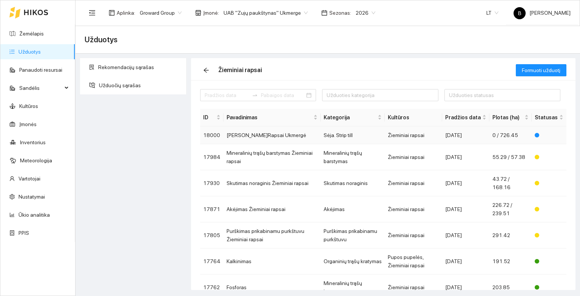
click at [302, 137] on td "[PERSON_NAME]Rapsai Ukmergė" at bounding box center [272, 136] width 97 height 18
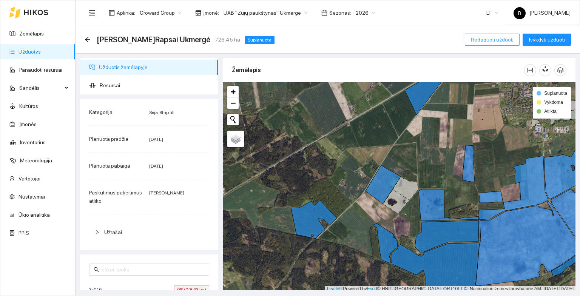
click at [488, 42] on span "Redaguoti užduotį" at bounding box center [492, 40] width 43 height 8
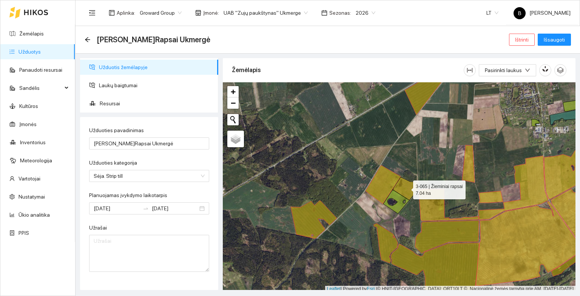
scroll to position [2, 0]
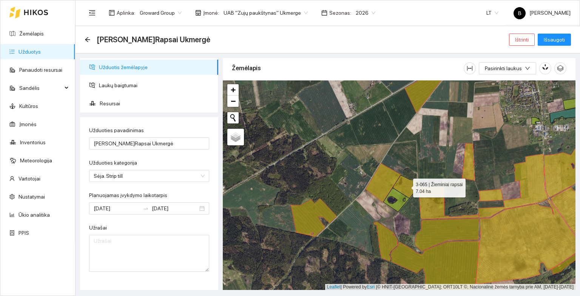
click at [406, 188] on icon at bounding box center [405, 186] width 25 height 23
click at [559, 41] on span "Išsaugoti" at bounding box center [554, 40] width 21 height 8
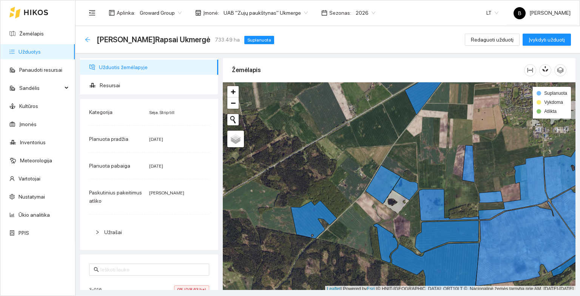
click at [88, 37] on icon "arrow-left" at bounding box center [87, 39] width 5 height 5
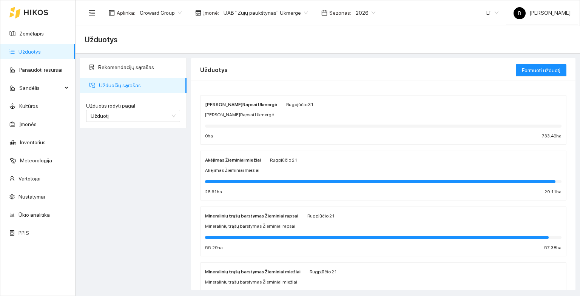
click at [142, 202] on div "Rekomendacijų sąrašas Užduočių sąrašas Užduotis rodyti pagal Užduotį Užduotis r…" at bounding box center [133, 174] width 111 height 232
click at [356, 12] on span "2026" at bounding box center [366, 12] width 20 height 11
click at [354, 89] on div "2025" at bounding box center [355, 88] width 19 height 8
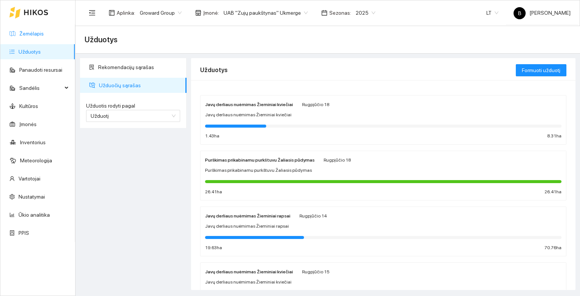
click at [23, 34] on link "Žemėlapis" at bounding box center [31, 34] width 25 height 6
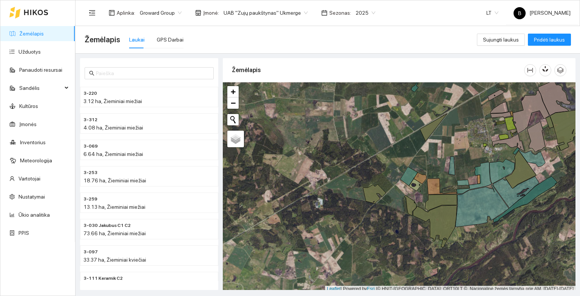
scroll to position [2, 0]
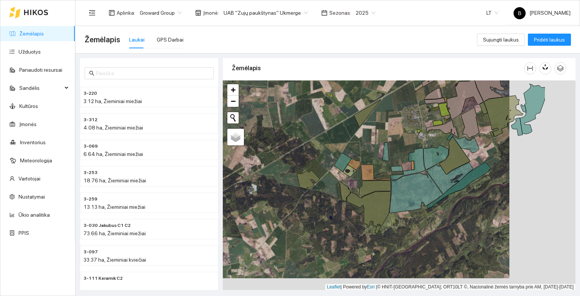
drag, startPoint x: 443, startPoint y: 242, endPoint x: 417, endPoint y: 234, distance: 27.0
click at [419, 235] on div at bounding box center [399, 185] width 353 height 210
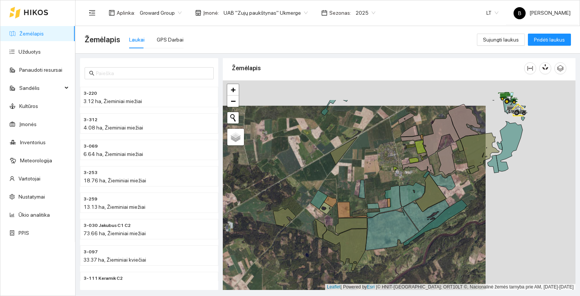
drag, startPoint x: 433, startPoint y: 222, endPoint x: 414, endPoint y: 263, distance: 45.1
click at [414, 263] on div at bounding box center [399, 185] width 353 height 210
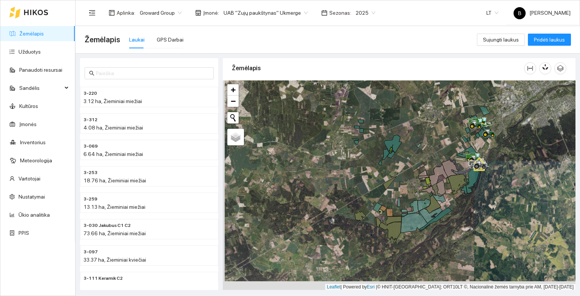
drag, startPoint x: 466, startPoint y: 230, endPoint x: 449, endPoint y: 191, distance: 42.8
click at [455, 188] on div at bounding box center [399, 185] width 353 height 210
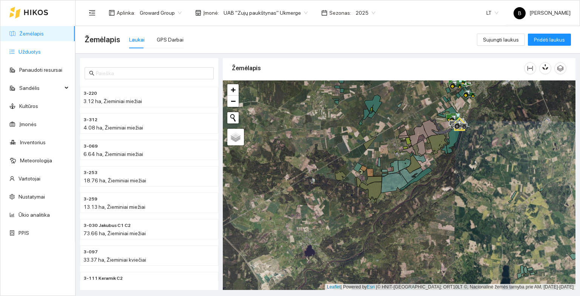
click at [30, 53] on link "Užduotys" at bounding box center [30, 52] width 22 height 6
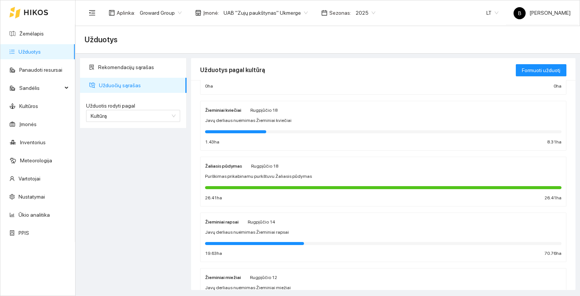
scroll to position [76, 0]
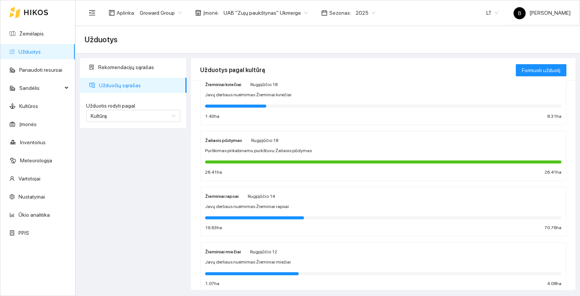
click at [323, 96] on div "Javų derliaus nuėmimas Žieminiai kviečiai" at bounding box center [383, 94] width 357 height 7
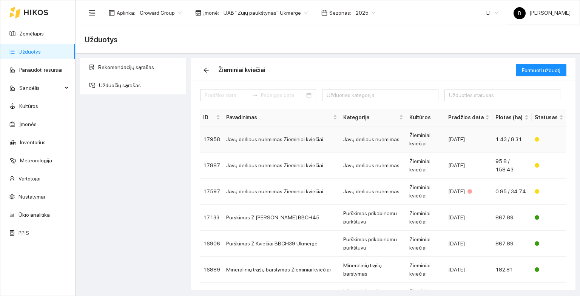
click at [286, 140] on td "Javų derliaus nuėmimas Žieminiai kviečiai" at bounding box center [281, 140] width 117 height 26
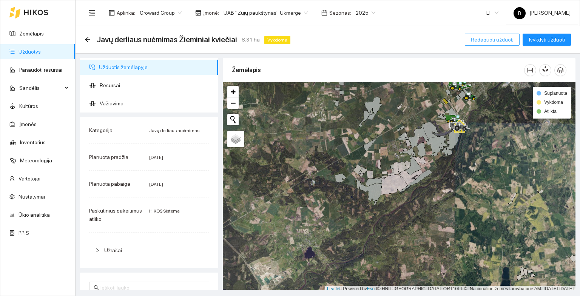
click at [487, 41] on span "Redaguoti užduotį" at bounding box center [492, 40] width 43 height 8
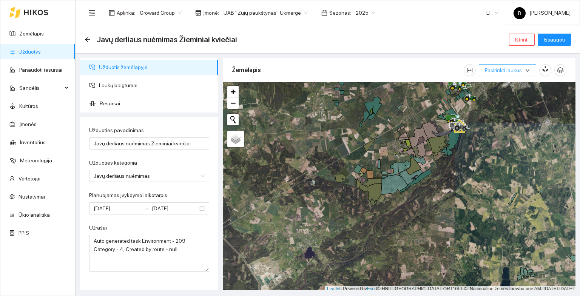
click at [526, 70] on icon "down" at bounding box center [527, 70] width 5 height 5
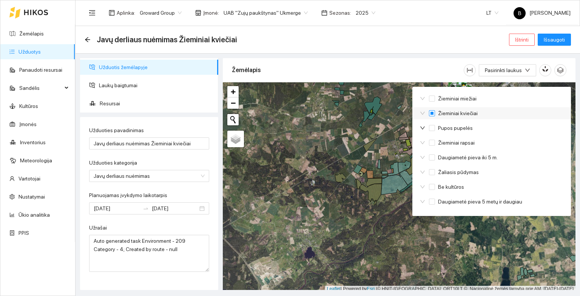
click at [431, 112] on input "Žieminiai kviečiai" at bounding box center [432, 113] width 6 height 6
checkbox input "true"
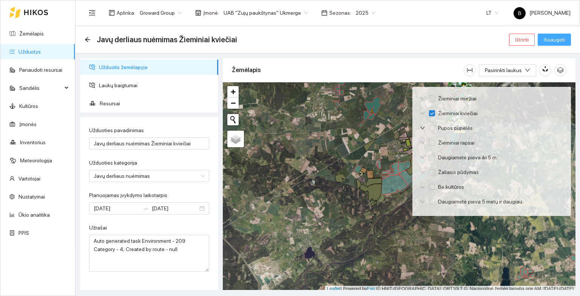
click at [558, 38] on span "Išsaugoti" at bounding box center [554, 40] width 21 height 8
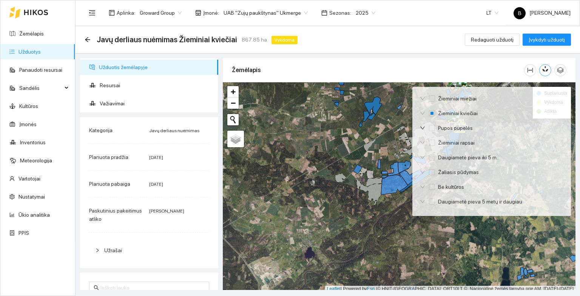
drag, startPoint x: 545, startPoint y: 71, endPoint x: 541, endPoint y: 70, distance: 4.6
click at [544, 70] on icon "button" at bounding box center [545, 68] width 7 height 7
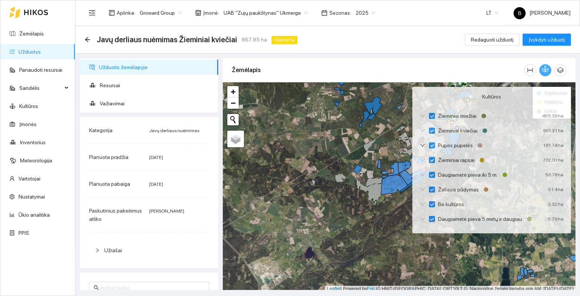
click at [545, 69] on icon "button" at bounding box center [545, 68] width 7 height 7
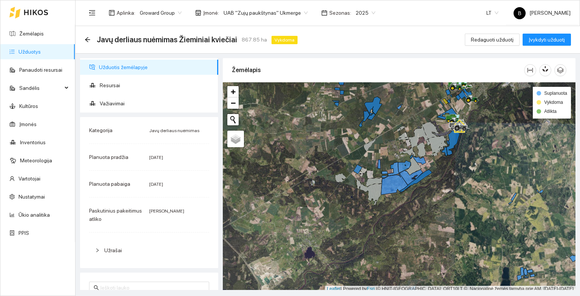
scroll to position [2, 0]
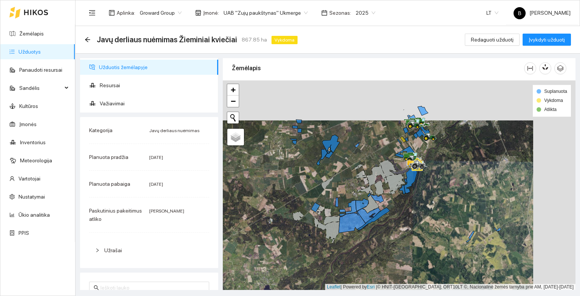
drag, startPoint x: 399, startPoint y: 142, endPoint x: 359, endPoint y: 172, distance: 50.2
click at [360, 174] on div at bounding box center [399, 185] width 353 height 210
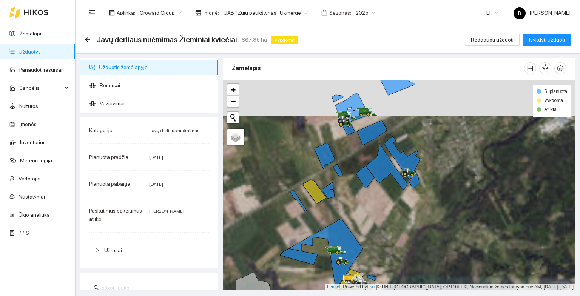
drag, startPoint x: 380, startPoint y: 130, endPoint x: 452, endPoint y: 113, distance: 74.1
click at [463, 110] on div at bounding box center [399, 185] width 353 height 210
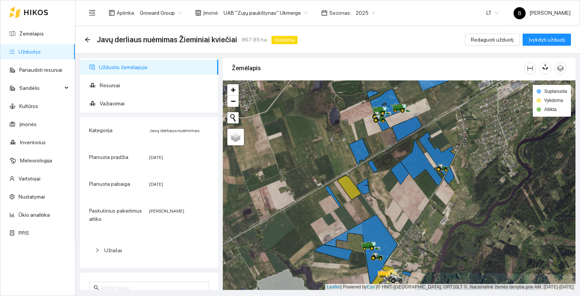
drag, startPoint x: 466, startPoint y: 181, endPoint x: 465, endPoint y: 161, distance: 20.8
click at [466, 161] on div at bounding box center [399, 185] width 353 height 210
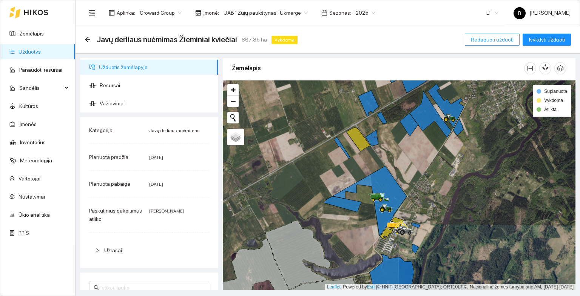
click at [495, 42] on span "Redaguoti užduotį" at bounding box center [492, 40] width 43 height 8
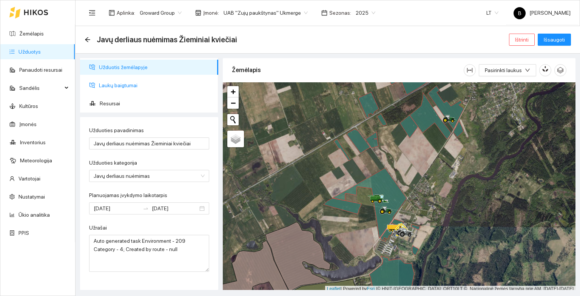
click at [114, 84] on span "Laukų baigtumai" at bounding box center [155, 85] width 113 height 15
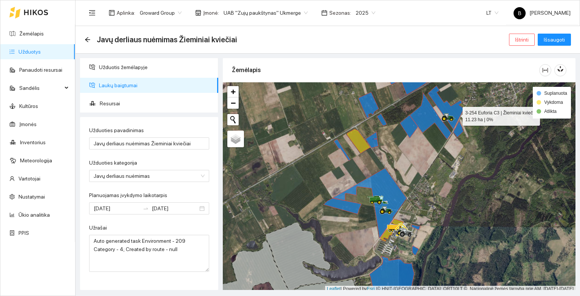
scroll to position [2, 0]
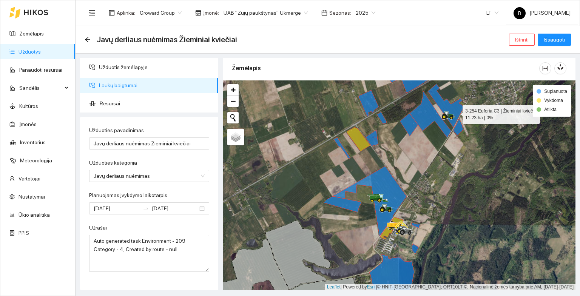
click at [456, 114] on icon at bounding box center [446, 106] width 36 height 44
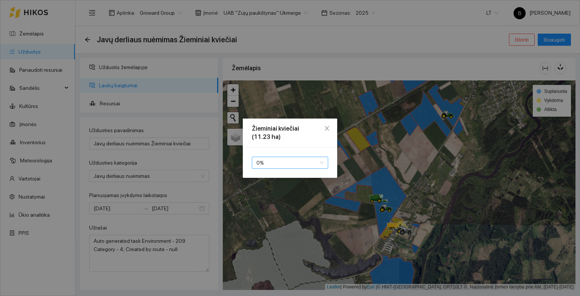
click at [314, 159] on span "0 %" at bounding box center [289, 162] width 67 height 11
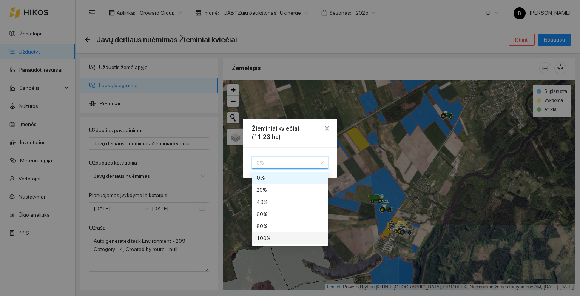
click at [270, 238] on div "100 %" at bounding box center [289, 238] width 67 height 8
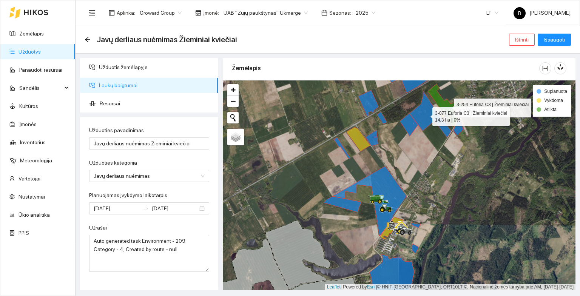
click at [425, 114] on icon at bounding box center [431, 114] width 42 height 46
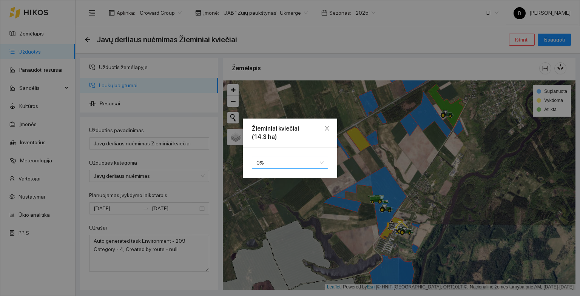
click at [276, 165] on span "0 %" at bounding box center [289, 162] width 67 height 11
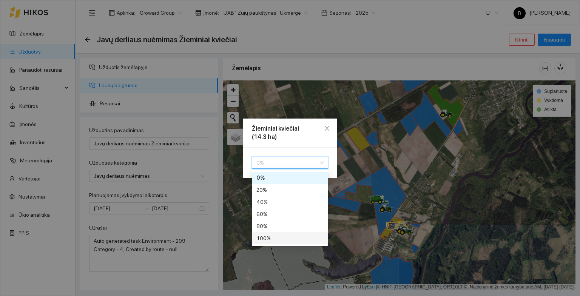
click at [275, 240] on div "100 %" at bounding box center [289, 238] width 67 height 8
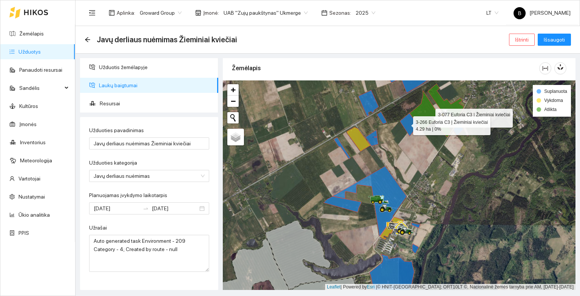
click at [406, 124] on icon at bounding box center [409, 124] width 18 height 23
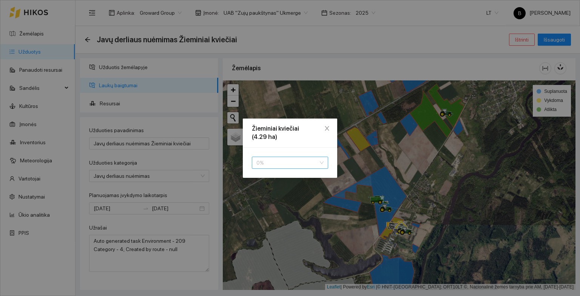
click at [284, 166] on span "0 %" at bounding box center [289, 162] width 67 height 11
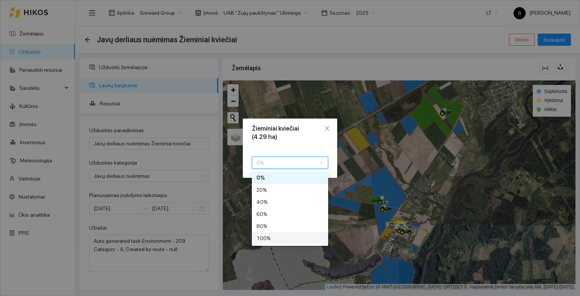
click at [274, 241] on div "100 %" at bounding box center [289, 238] width 67 height 8
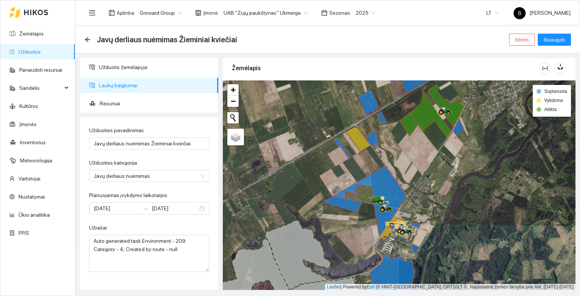
click at [500, 155] on div at bounding box center [399, 185] width 353 height 210
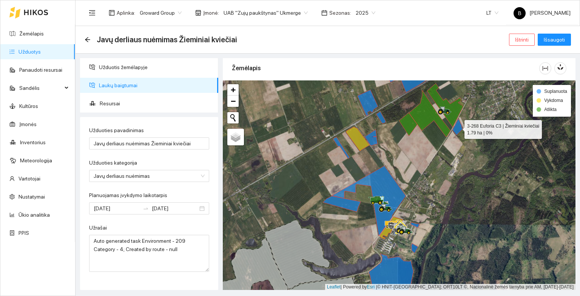
click at [459, 129] on icon at bounding box center [458, 127] width 11 height 17
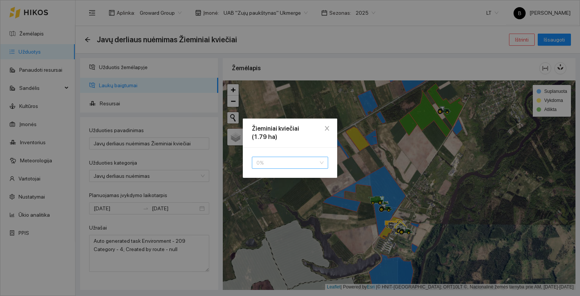
click at [279, 162] on span "0 %" at bounding box center [289, 162] width 67 height 11
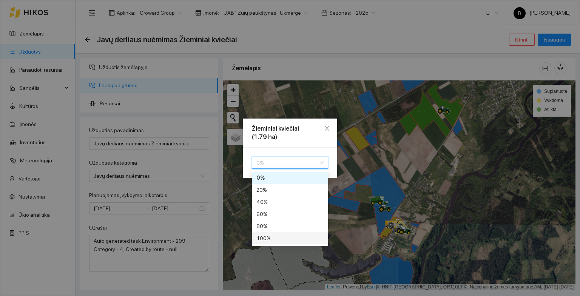
click at [264, 241] on div "100 %" at bounding box center [289, 238] width 67 height 8
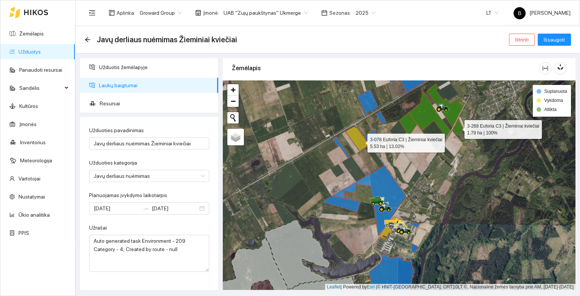
click at [361, 141] on icon at bounding box center [357, 139] width 23 height 24
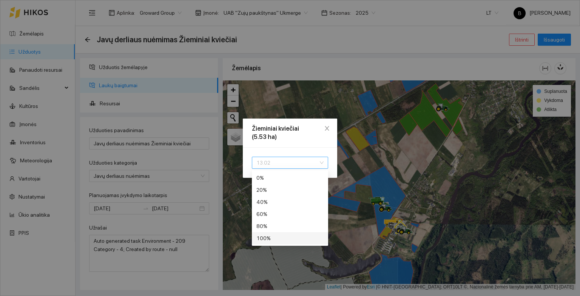
click at [283, 163] on span "13.02" at bounding box center [289, 162] width 67 height 11
click at [272, 239] on div "100 %" at bounding box center [289, 238] width 67 height 8
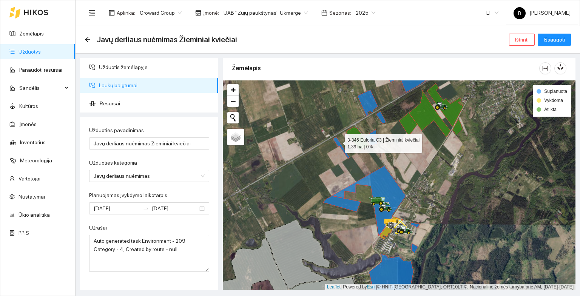
click at [338, 141] on icon at bounding box center [341, 148] width 17 height 22
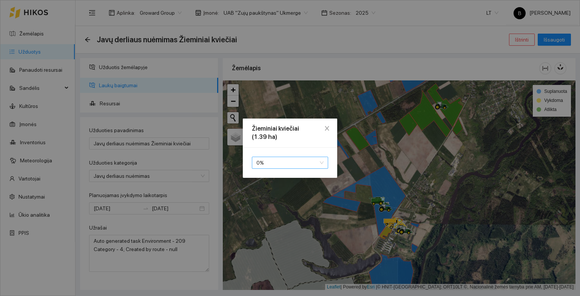
click at [289, 164] on span "0 %" at bounding box center [289, 162] width 67 height 11
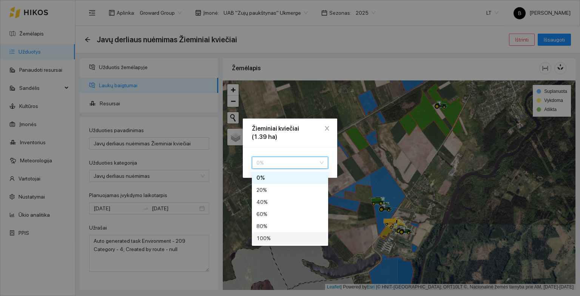
click at [261, 239] on div "100 %" at bounding box center [289, 238] width 67 height 8
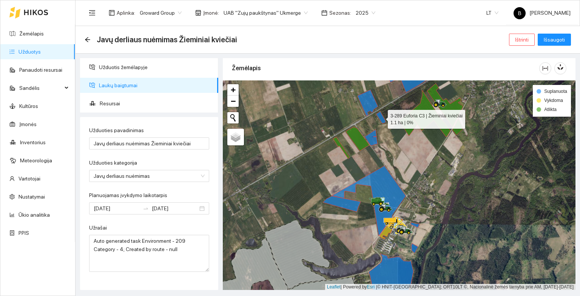
click at [383, 118] on icon at bounding box center [381, 117] width 10 height 12
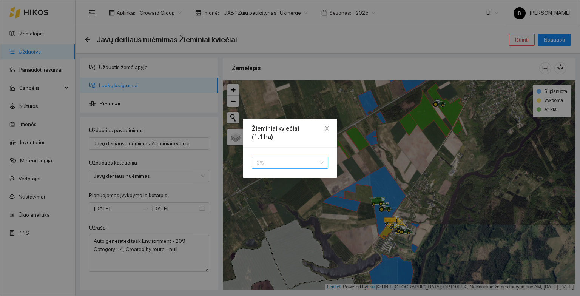
click at [267, 163] on span "0 %" at bounding box center [289, 162] width 67 height 11
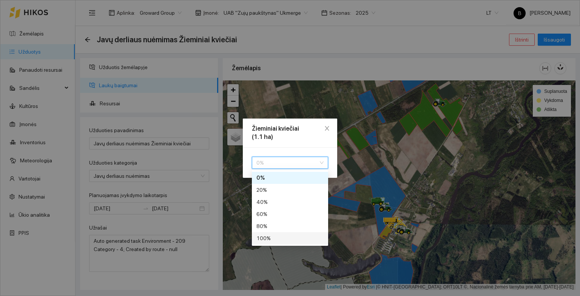
click at [270, 241] on div "100 %" at bounding box center [289, 238] width 67 height 8
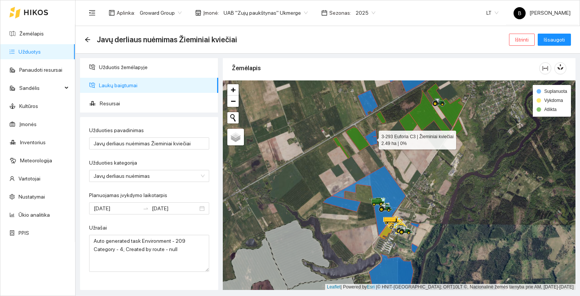
click at [372, 137] on icon at bounding box center [371, 138] width 13 height 16
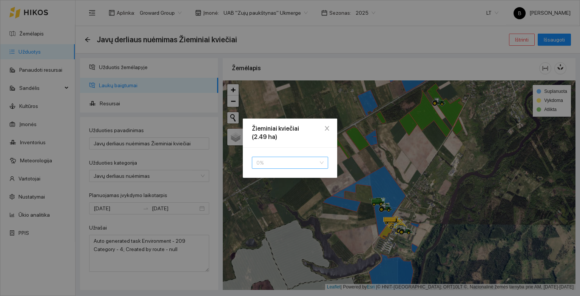
click at [284, 160] on span "0 %" at bounding box center [289, 162] width 67 height 11
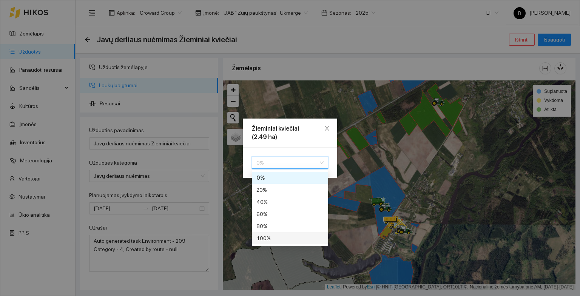
click at [278, 236] on div "100 %" at bounding box center [289, 238] width 67 height 8
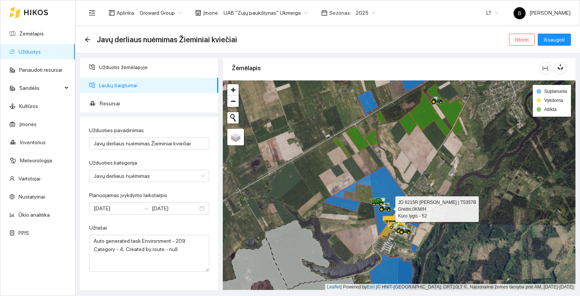
click at [379, 215] on div at bounding box center [381, 211] width 5 height 19
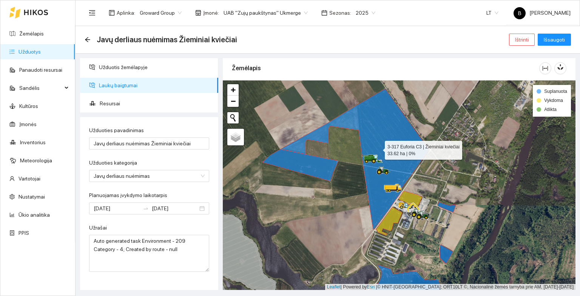
click at [381, 201] on icon at bounding box center [355, 159] width 148 height 141
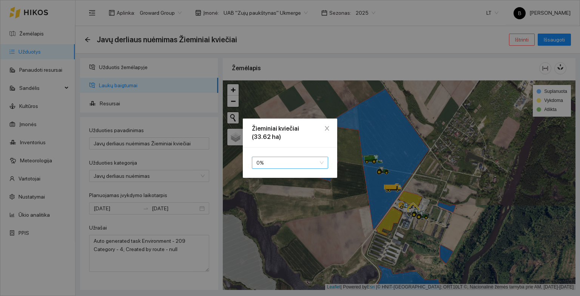
click at [292, 164] on span "0 %" at bounding box center [289, 162] width 67 height 11
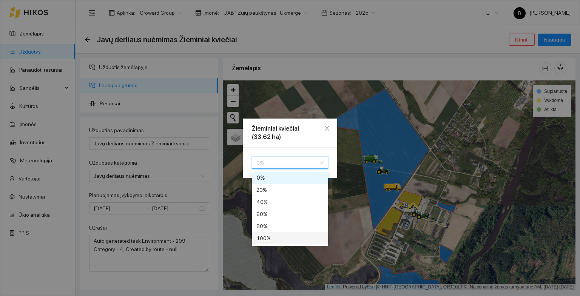
click at [283, 242] on div "100 %" at bounding box center [290, 238] width 76 height 12
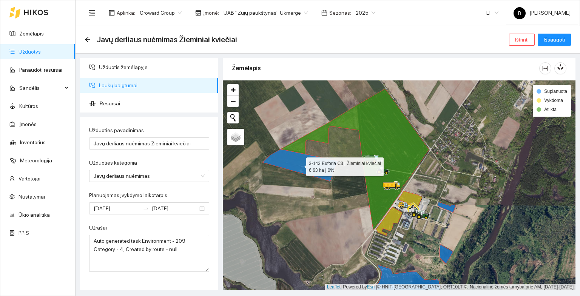
click at [300, 165] on icon at bounding box center [301, 165] width 76 height 32
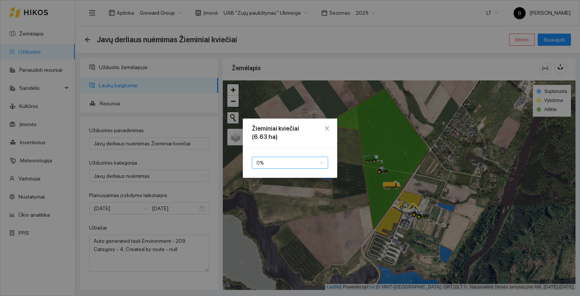
click at [290, 167] on span "0 %" at bounding box center [289, 162] width 67 height 11
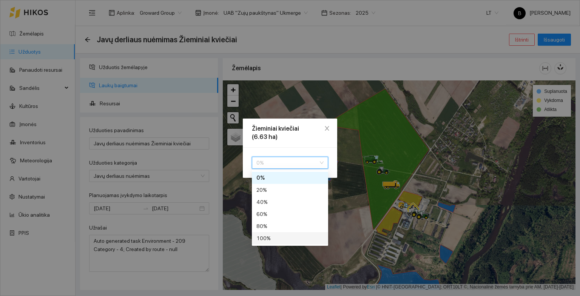
click at [283, 239] on div "100 %" at bounding box center [289, 238] width 67 height 8
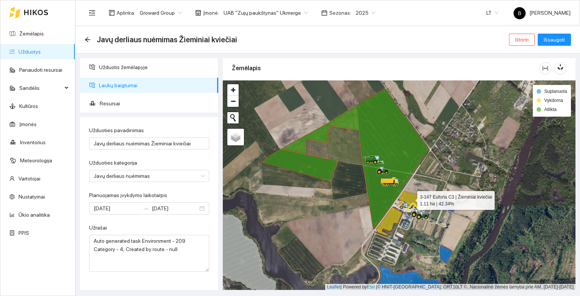
click at [410, 195] on icon at bounding box center [410, 199] width 24 height 16
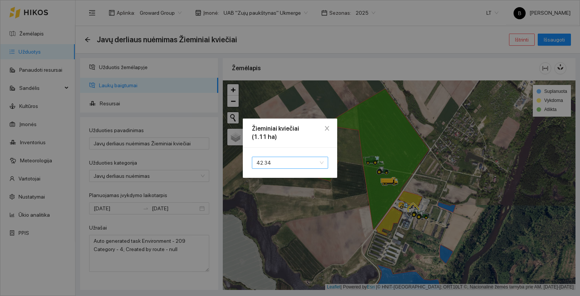
click at [288, 161] on span "42.34" at bounding box center [289, 162] width 67 height 11
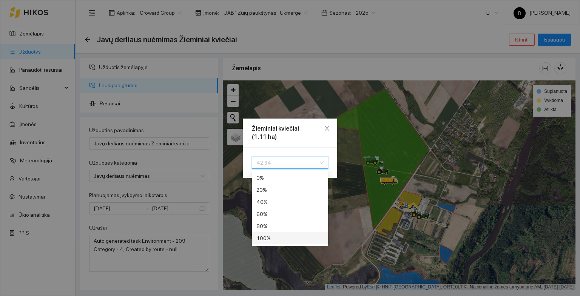
click at [279, 238] on div "100 %" at bounding box center [289, 238] width 67 height 8
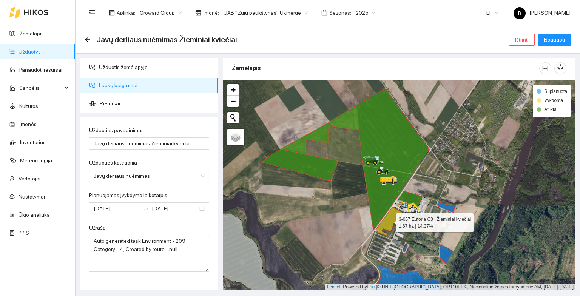
click at [390, 215] on icon at bounding box center [389, 221] width 26 height 28
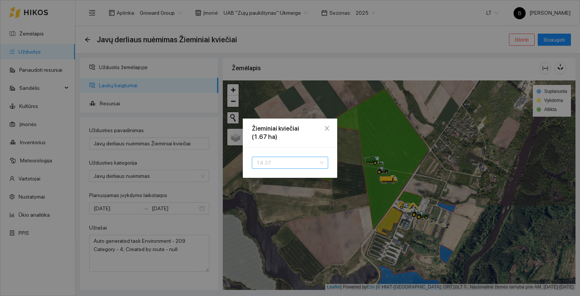
click at [282, 162] on span "14.37" at bounding box center [289, 162] width 67 height 11
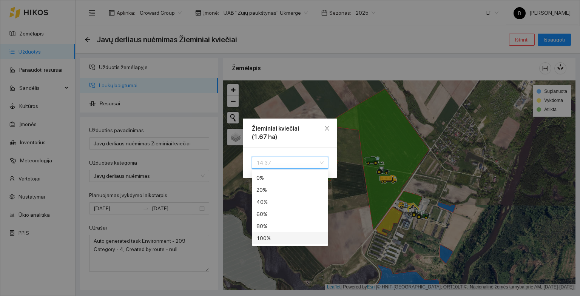
click at [270, 238] on div "100 %" at bounding box center [289, 238] width 67 height 8
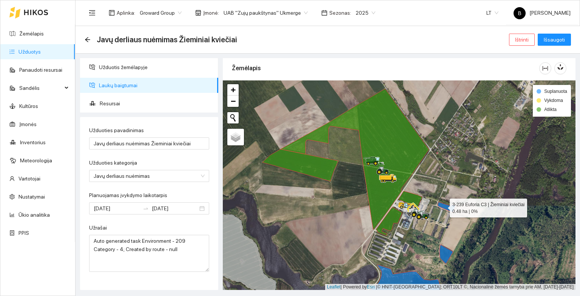
click at [443, 206] on icon at bounding box center [447, 207] width 18 height 11
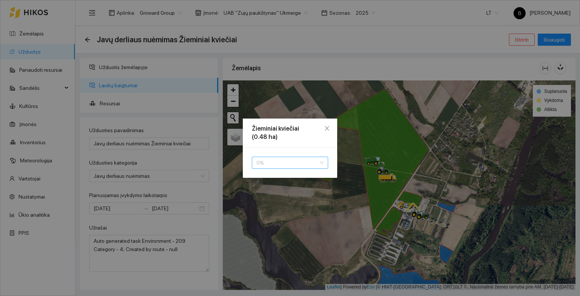
click at [296, 162] on span "0 %" at bounding box center [289, 162] width 67 height 11
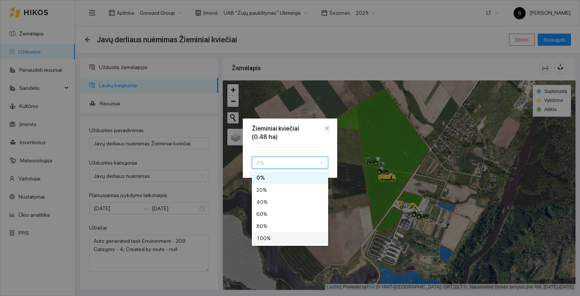
click at [279, 236] on div "100 %" at bounding box center [289, 238] width 67 height 8
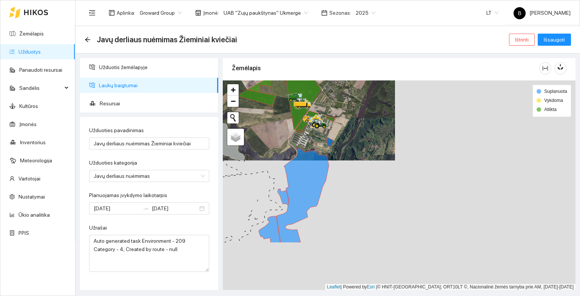
drag, startPoint x: 397, startPoint y: 198, endPoint x: 273, endPoint y: 131, distance: 140.1
click at [273, 131] on div at bounding box center [399, 185] width 353 height 210
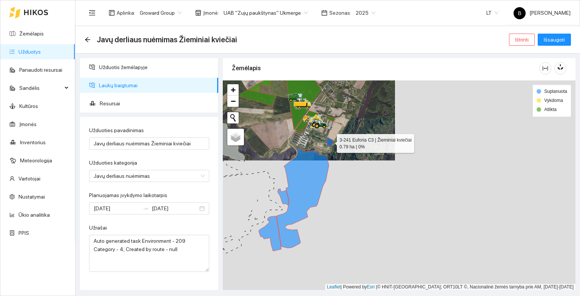
click at [330, 141] on icon at bounding box center [330, 142] width 7 height 10
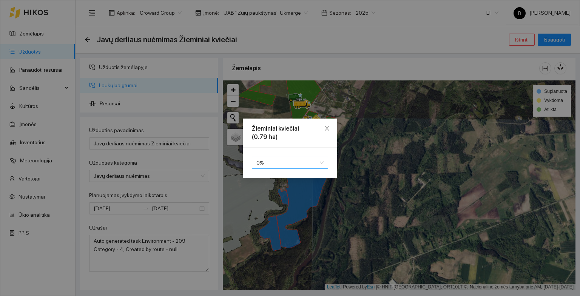
click at [309, 163] on span "0 %" at bounding box center [289, 162] width 67 height 11
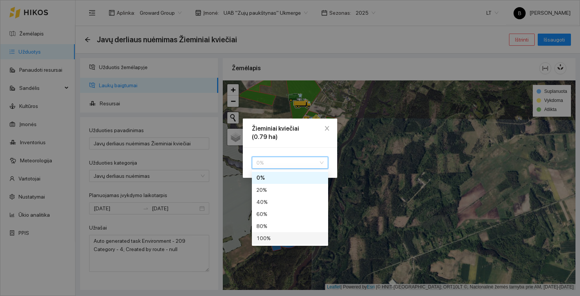
click at [281, 240] on div "100 %" at bounding box center [289, 238] width 67 height 8
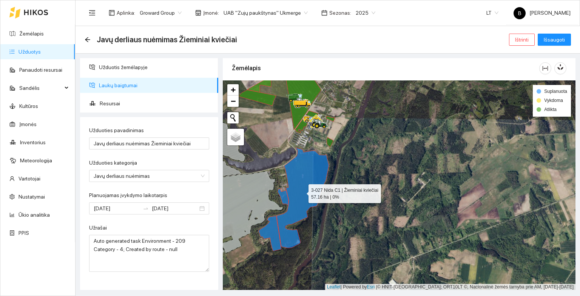
click at [304, 188] on icon at bounding box center [303, 198] width 52 height 100
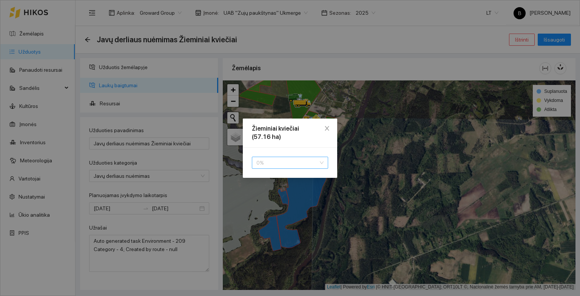
click at [287, 165] on span "0 %" at bounding box center [289, 162] width 67 height 11
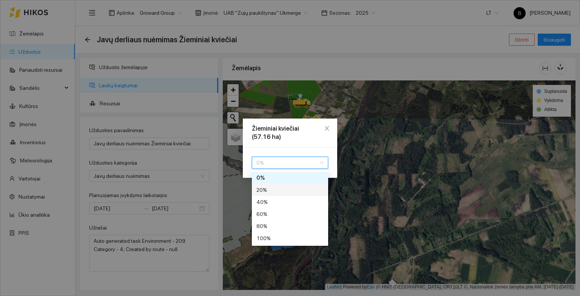
click at [270, 191] on div "20 %" at bounding box center [289, 190] width 67 height 8
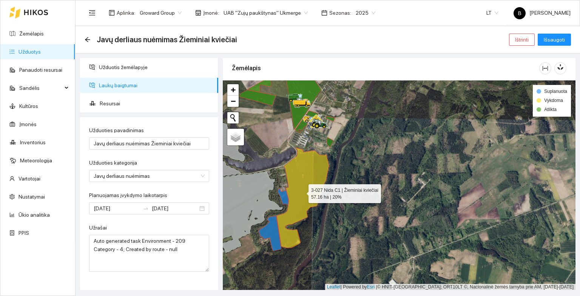
click at [360, 172] on div at bounding box center [399, 185] width 353 height 210
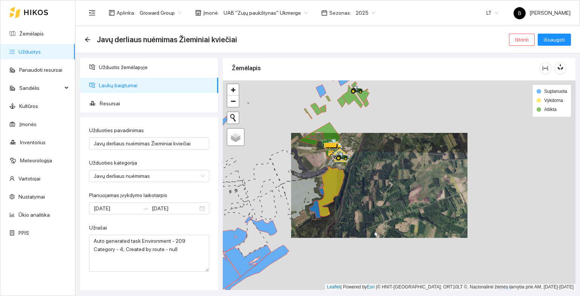
drag, startPoint x: 335, startPoint y: 159, endPoint x: 393, endPoint y: 221, distance: 84.4
click at [393, 221] on div at bounding box center [399, 185] width 353 height 210
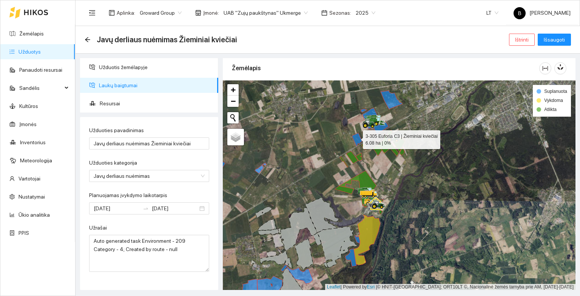
click at [355, 137] on icon at bounding box center [357, 139] width 10 height 13
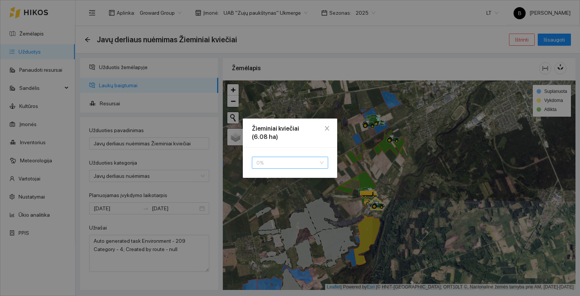
click at [267, 163] on span "0 %" at bounding box center [289, 162] width 67 height 11
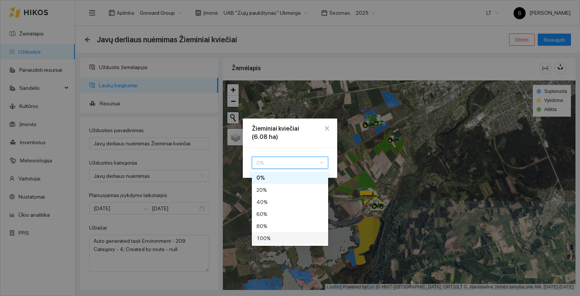
click at [280, 239] on div "100 %" at bounding box center [289, 238] width 67 height 8
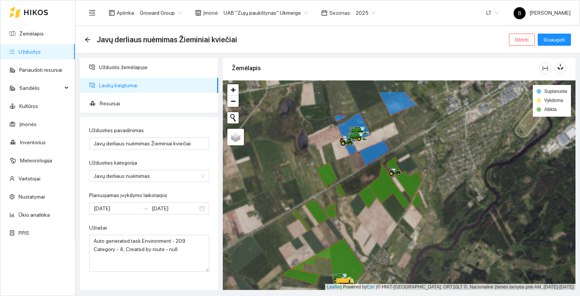
drag, startPoint x: 352, startPoint y: 122, endPoint x: 277, endPoint y: 165, distance: 87.0
click at [277, 165] on div at bounding box center [399, 185] width 353 height 210
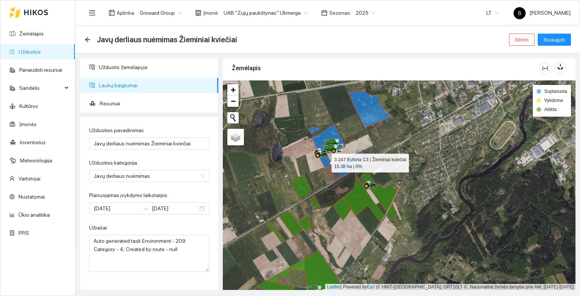
click at [325, 161] on icon at bounding box center [327, 146] width 37 height 42
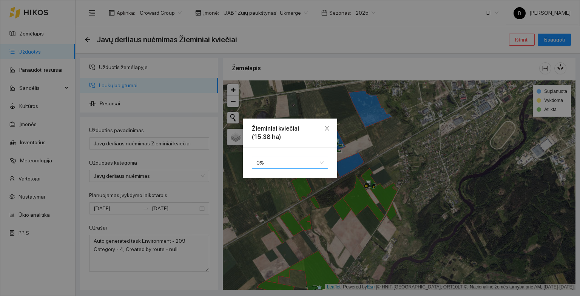
click at [290, 166] on span "0 %" at bounding box center [289, 162] width 67 height 11
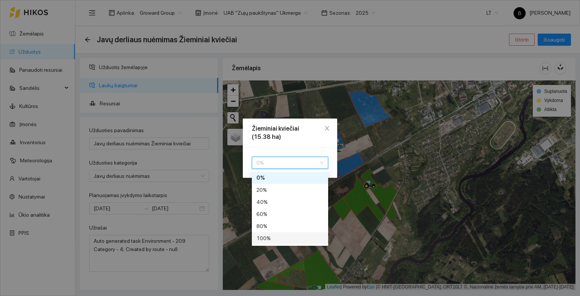
click at [289, 239] on div "100 %" at bounding box center [289, 238] width 67 height 8
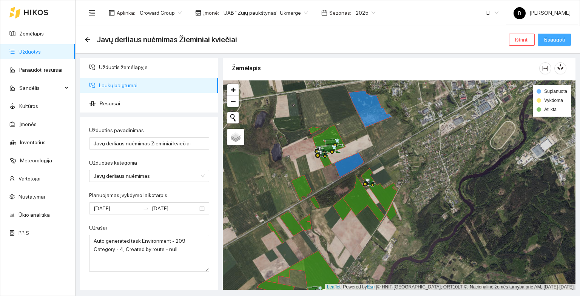
click at [551, 40] on span "Išsaugoti" at bounding box center [554, 40] width 21 height 8
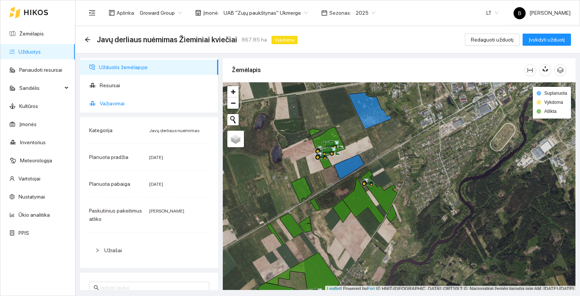
click at [115, 102] on span "Važiavimai" at bounding box center [156, 103] width 113 height 15
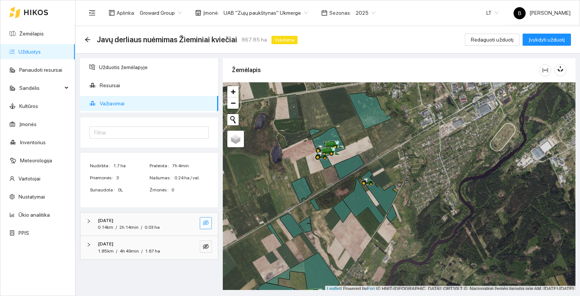
click at [207, 222] on icon "eye-invisible" at bounding box center [206, 223] width 6 height 6
click at [206, 247] on icon "eye-invisible" at bounding box center [206, 247] width 6 height 6
click at [204, 222] on icon "eye" at bounding box center [206, 223] width 6 height 5
click at [204, 222] on icon "eye-invisible" at bounding box center [206, 223] width 6 height 6
click at [207, 247] on icon "eye" at bounding box center [206, 246] width 6 height 5
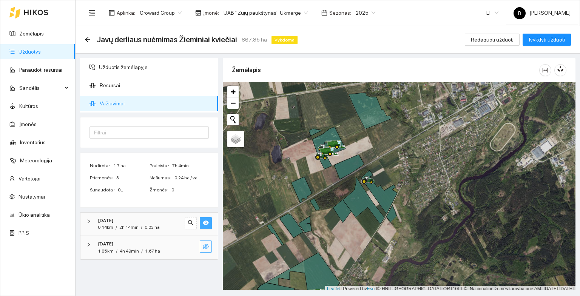
click at [207, 247] on icon "eye-invisible" at bounding box center [206, 246] width 6 height 5
click at [207, 247] on icon "eye" at bounding box center [206, 246] width 6 height 5
click at [205, 221] on icon "eye" at bounding box center [206, 223] width 6 height 5
click at [205, 221] on icon "eye-invisible" at bounding box center [206, 223] width 6 height 6
click at [88, 40] on icon "arrow-left" at bounding box center [88, 40] width 6 height 6
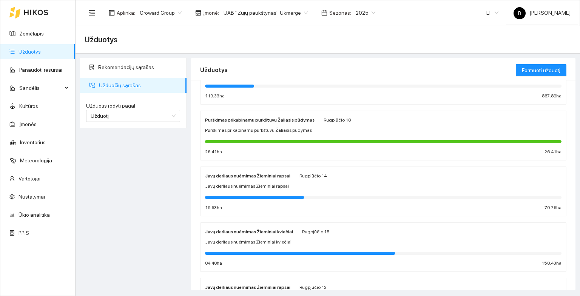
scroll to position [76, 0]
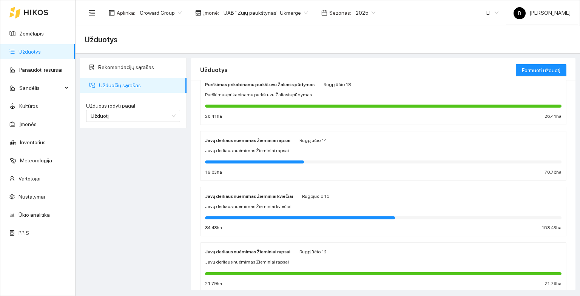
click at [298, 209] on div "Javų derliaus nuėmimas Žieminiai kviečiai" at bounding box center [383, 206] width 357 height 7
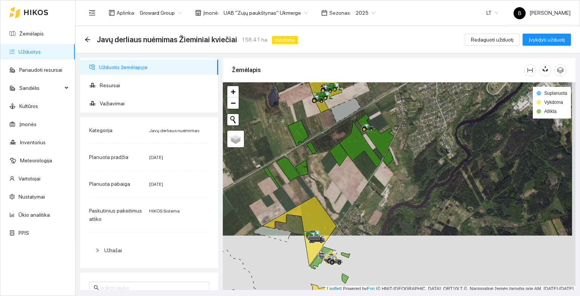
scroll to position [2, 0]
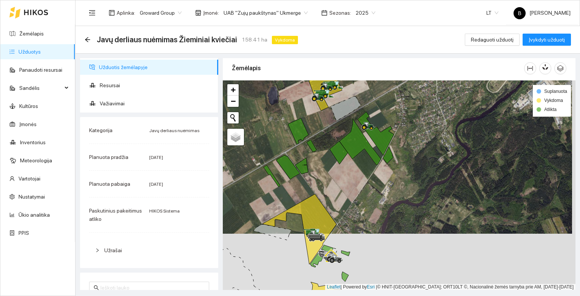
drag, startPoint x: 307, startPoint y: 190, endPoint x: 319, endPoint y: 158, distance: 34.2
click at [318, 159] on div at bounding box center [399, 185] width 353 height 210
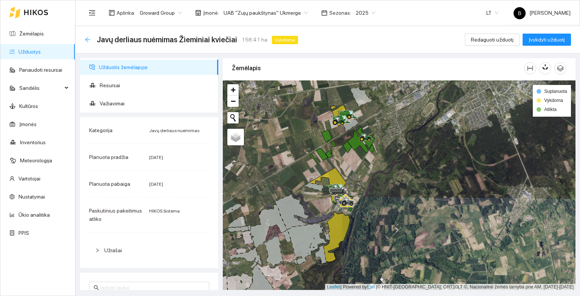
click at [85, 39] on icon "arrow-left" at bounding box center [88, 40] width 6 height 6
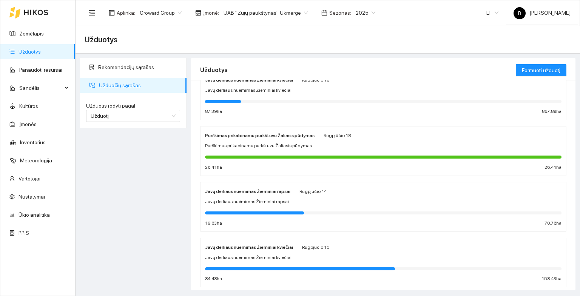
scroll to position [38, 0]
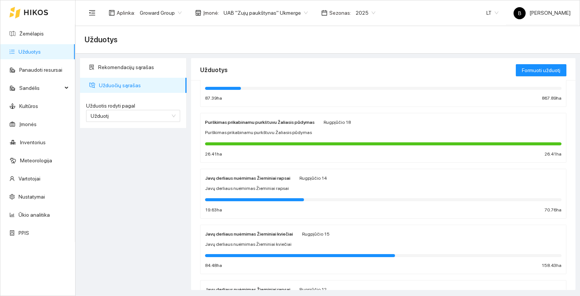
click at [249, 238] on div "Javų derliaus nuėmimas Žieminiai kviečiai Rugpjūčio 15 Javų derliaus nuėmimas Ž…" at bounding box center [383, 250] width 357 height 40
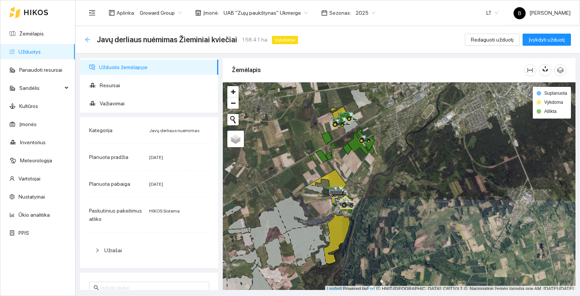
click at [87, 39] on icon "arrow-left" at bounding box center [88, 40] width 6 height 6
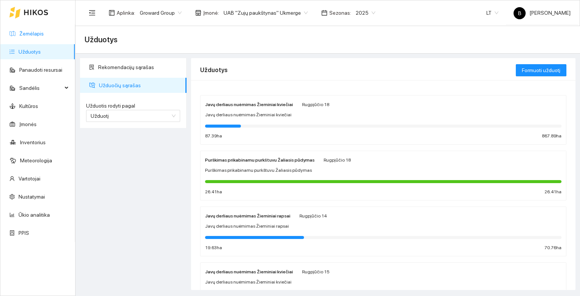
click at [26, 34] on link "Žemėlapis" at bounding box center [31, 34] width 25 height 6
